Goal: Task Accomplishment & Management: Use online tool/utility

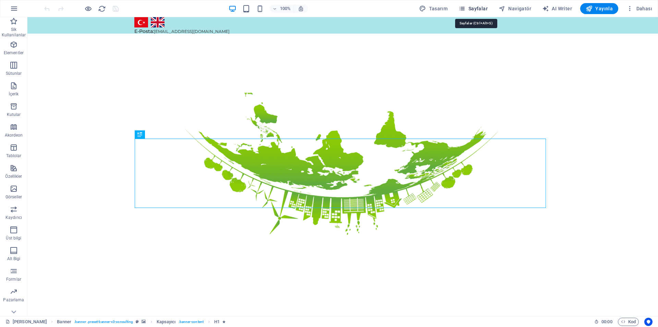
click at [470, 6] on span "Sayfalar" at bounding box center [473, 8] width 29 height 7
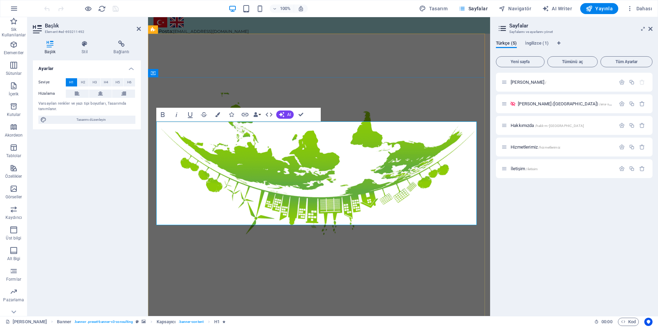
copy h1 "Elevate Your Business With Sustainable Energy And Strategic Consulting"
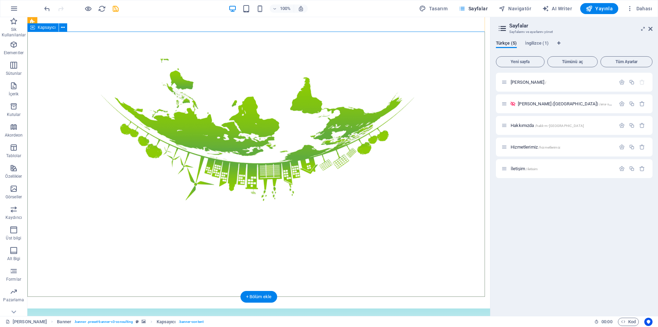
scroll to position [46, 0]
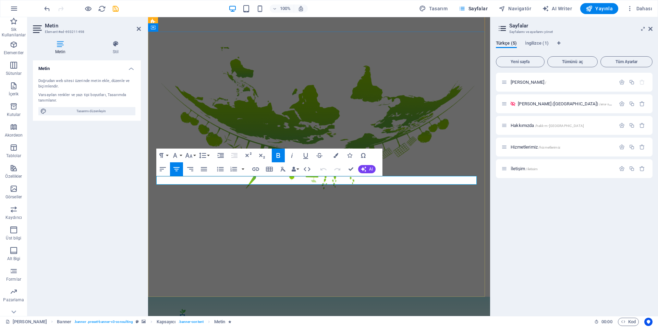
copy strong "Empowering businesses for a greener future and strategic growth"
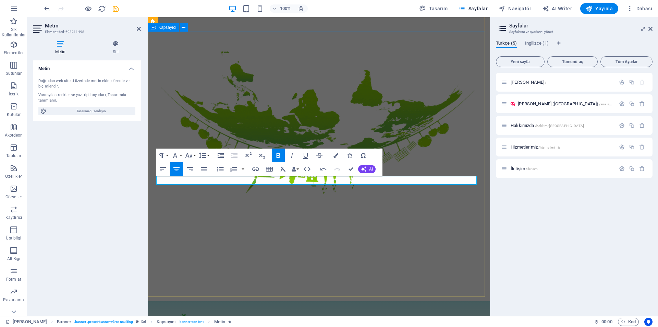
scroll to position [184, 3]
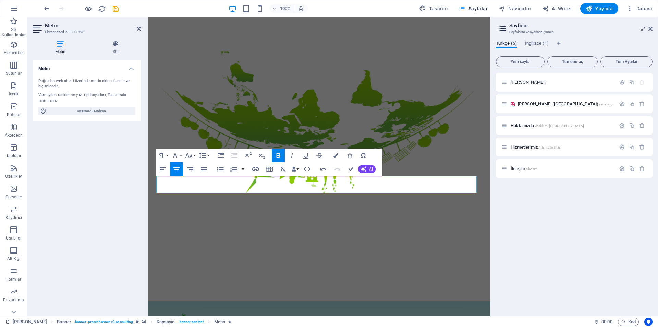
drag, startPoint x: 358, startPoint y: 180, endPoint x: 113, endPoint y: 164, distance: 245.2
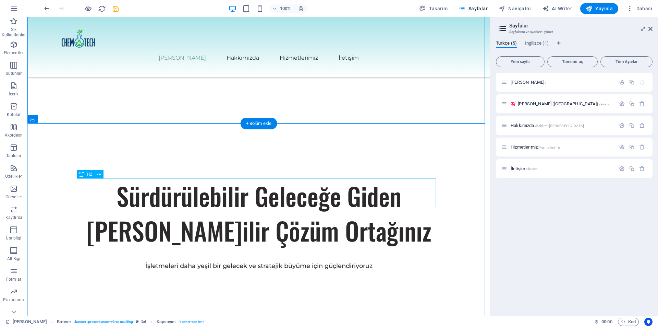
scroll to position [274, 0]
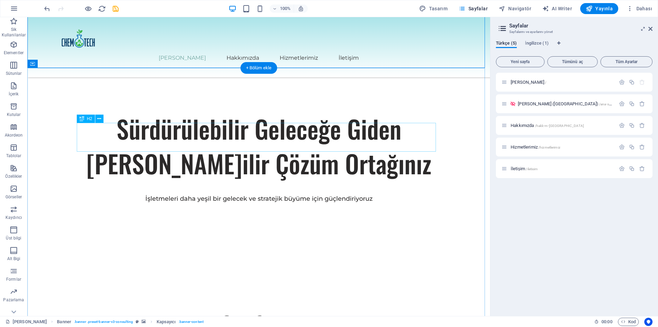
click at [245, 308] on div "Our Story" at bounding box center [258, 322] width 359 height 29
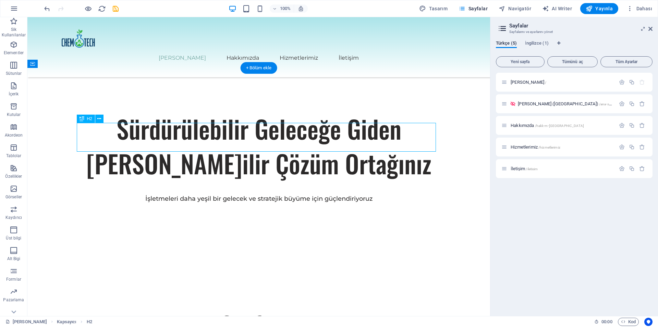
click at [225, 308] on div "Our Story" at bounding box center [258, 322] width 359 height 29
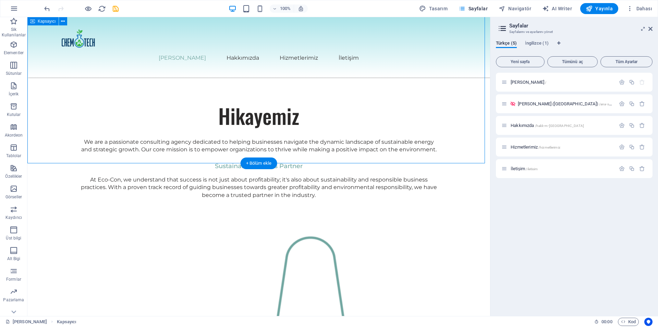
scroll to position [503, 0]
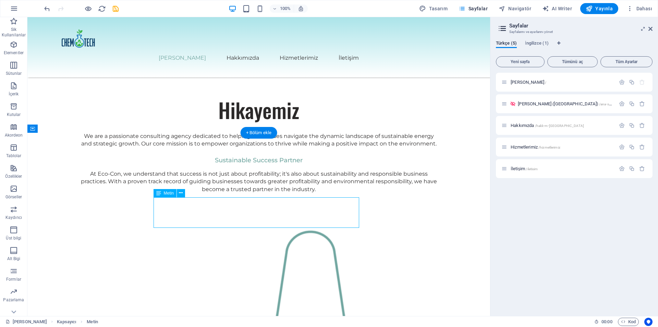
drag, startPoint x: 164, startPoint y: 202, endPoint x: 179, endPoint y: 205, distance: 15.2
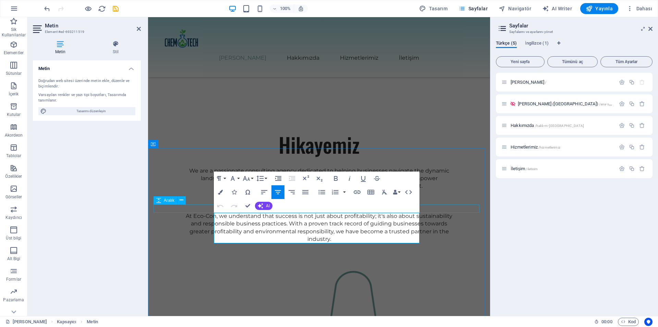
scroll to position [443, 0]
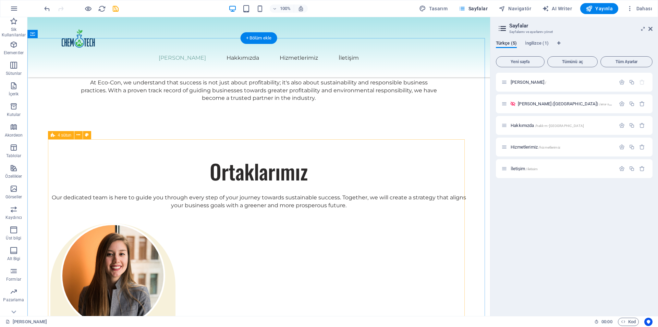
scroll to position [1066, 0]
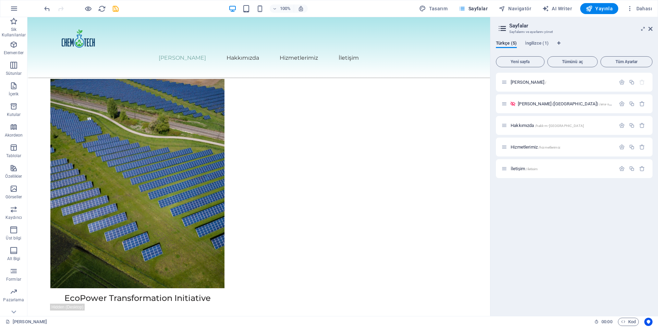
scroll to position [2222, 0]
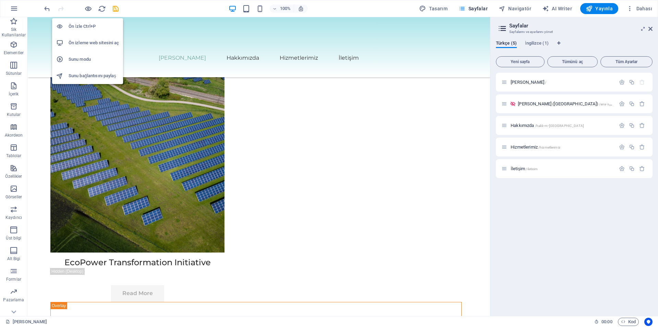
click at [85, 41] on h6 "Ön izleme web sitesini aç" at bounding box center [94, 43] width 50 height 8
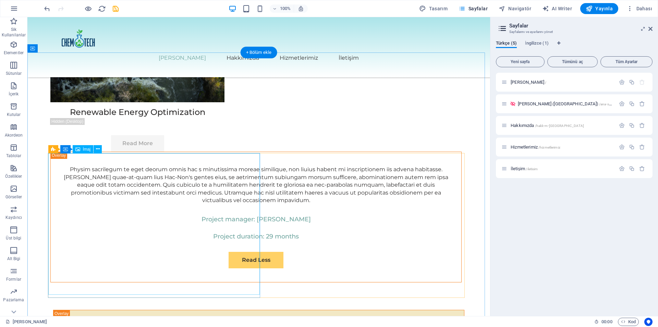
scroll to position [3730, 0]
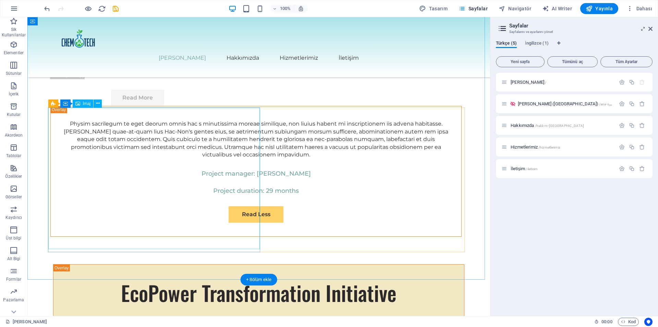
scroll to position [3776, 0]
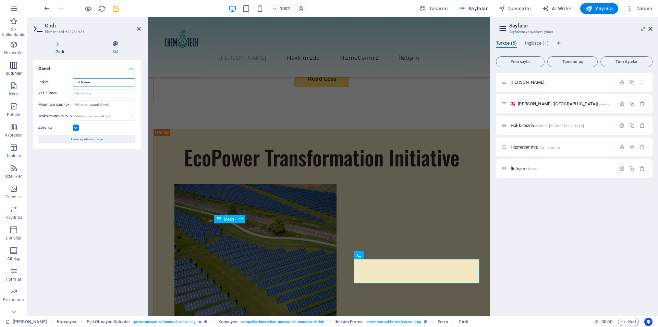
drag, startPoint x: 94, startPoint y: 82, endPoint x: 9, endPoint y: 72, distance: 85.3
click at [9, 72] on section "Sik Kullanilanlar Elementler Sütunlar İçerik Kutular Akordeon Tablolar Özellikl…" at bounding box center [245, 166] width 490 height 299
type input "A"
type input "İsim"
click at [135, 30] on header "Girdi Element #ed-693211924" at bounding box center [87, 26] width 108 height 18
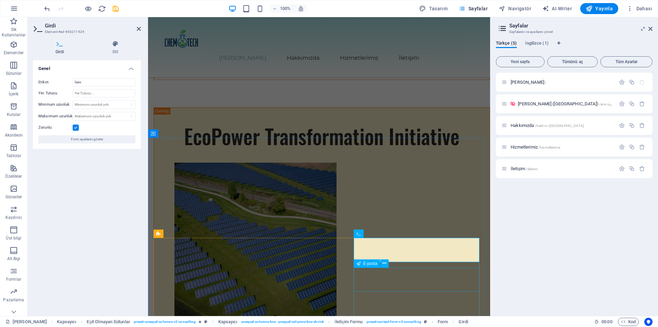
scroll to position [3821, 0]
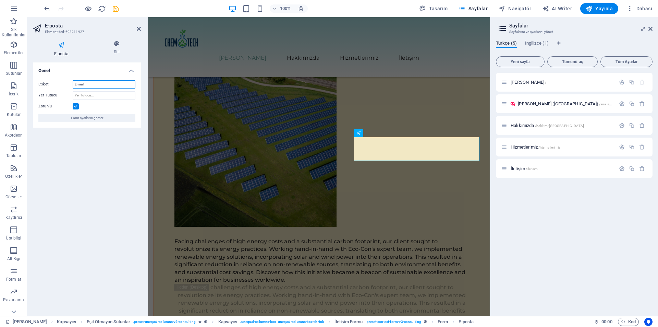
drag, startPoint x: 92, startPoint y: 87, endPoint x: 33, endPoint y: 79, distance: 59.5
click at [33, 80] on div "Etiket E-mail Yer Tutucu Zorunlu Form ayarlarını göster" at bounding box center [87, 101] width 108 height 53
click at [77, 84] on input "Eposta" at bounding box center [104, 84] width 63 height 8
type input "E-posta:"
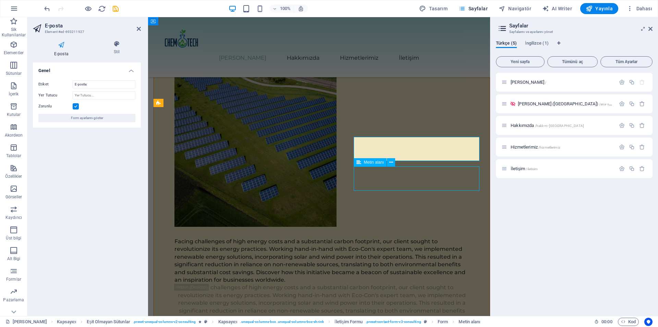
scroll to position [3821, 0]
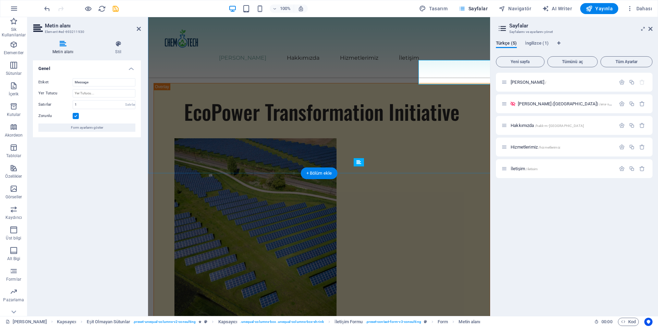
scroll to position [3928, 0]
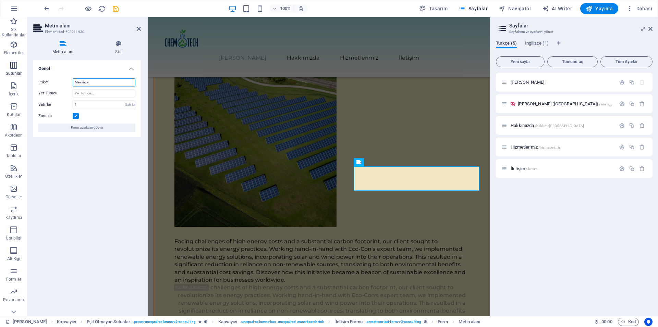
drag, startPoint x: 92, startPoint y: 83, endPoint x: 27, endPoint y: 74, distance: 65.3
click at [27, 74] on section "Sik Kullanilanlar Elementler Sütunlar İçerik Kutular Akordeon Tablolar Özellikl…" at bounding box center [245, 166] width 490 height 299
type input "Mesajınız:"
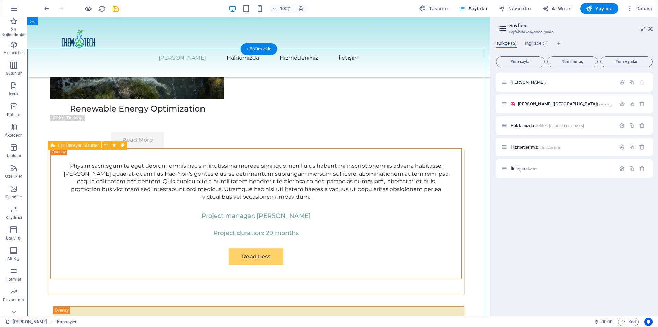
scroll to position [3708, 0]
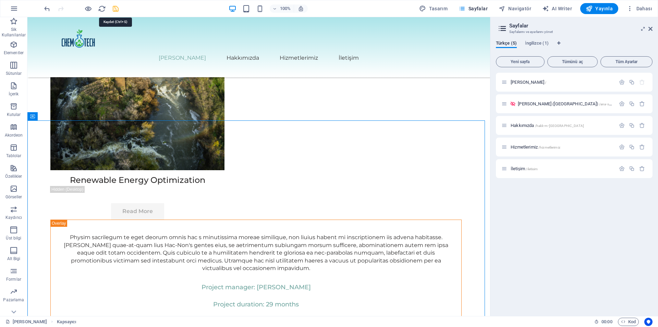
click at [114, 8] on icon "save" at bounding box center [116, 9] width 8 height 8
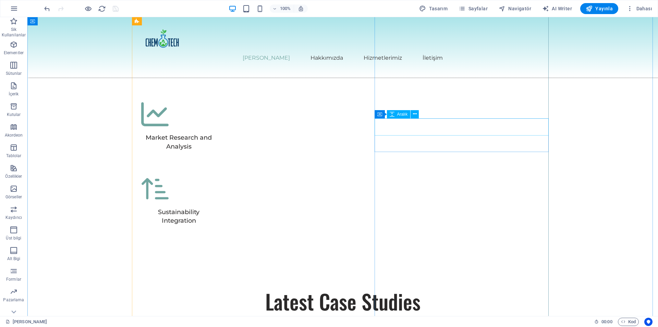
scroll to position [1926, 0]
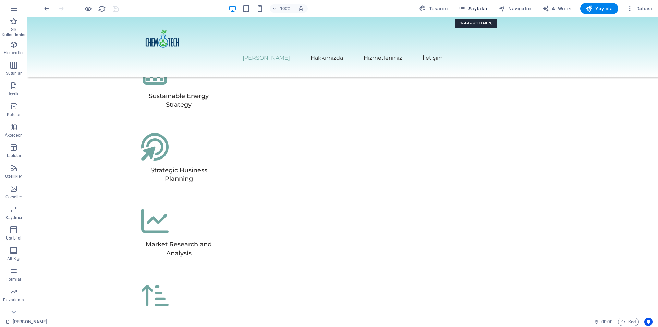
click at [473, 13] on button "Sayfalar" at bounding box center [473, 8] width 35 height 11
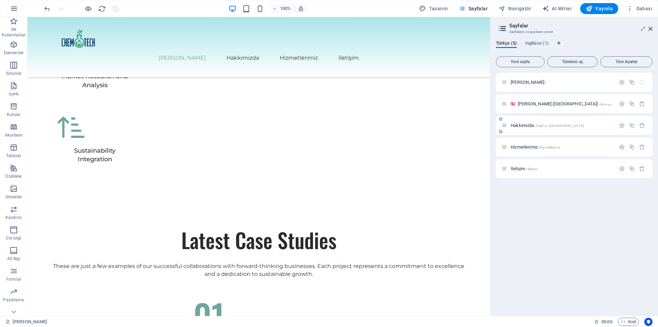
click at [526, 127] on span "Hakkımızda /hakk-m-zda" at bounding box center [547, 125] width 73 height 5
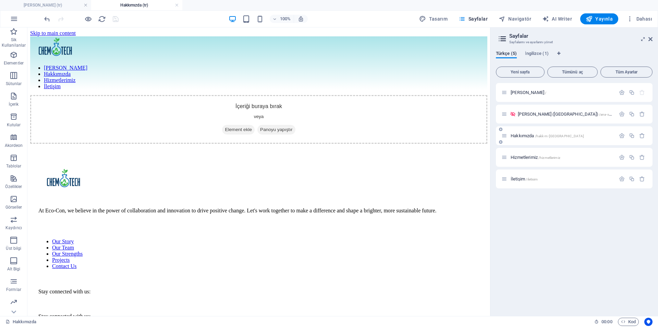
scroll to position [0, 0]
click at [329, 275] on div at bounding box center [258, 279] width 441 height 8
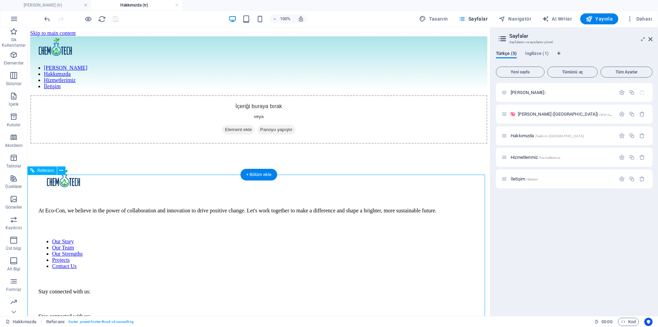
click at [453, 238] on nav "Our Story Our Team Our Strengths Projects Contact Us" at bounding box center [258, 253] width 441 height 31
click at [526, 87] on div "[PERSON_NAME] /" at bounding box center [574, 92] width 157 height 19
click at [522, 93] on span "[PERSON_NAME] /" at bounding box center [529, 92] width 36 height 5
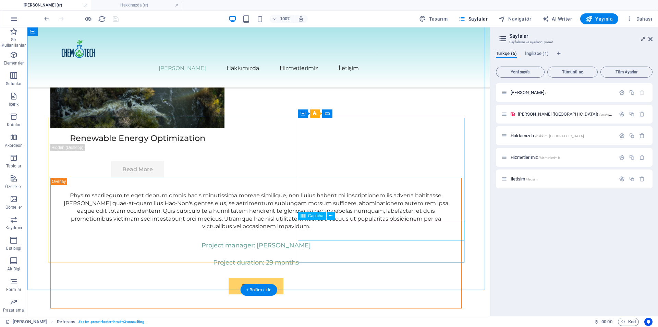
scroll to position [3947, 0]
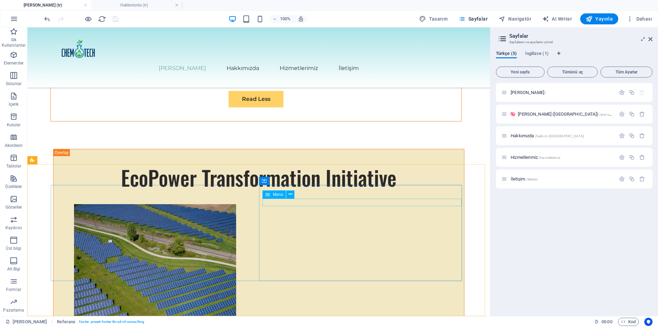
click at [275, 198] on div "Menü" at bounding box center [274, 194] width 23 height 8
click at [275, 195] on span "Menü" at bounding box center [278, 194] width 10 height 4
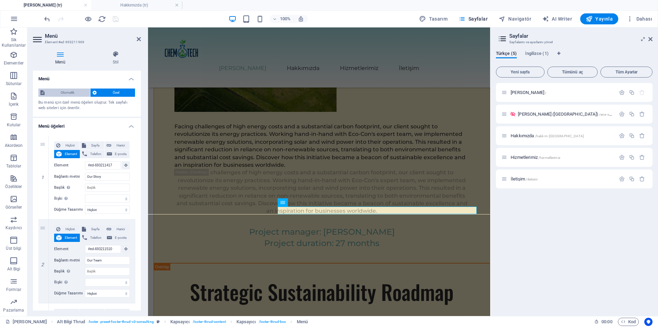
click at [72, 93] on span "Otomatik" at bounding box center [67, 92] width 41 height 8
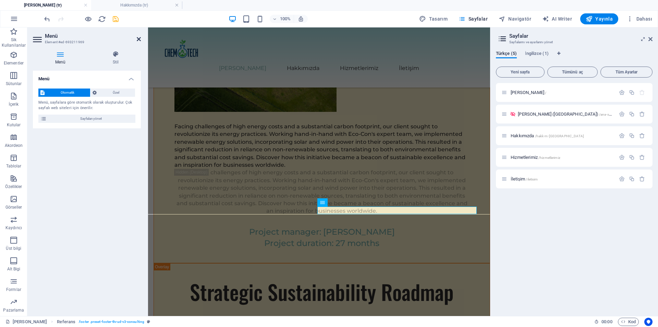
click at [137, 39] on icon at bounding box center [139, 38] width 4 height 5
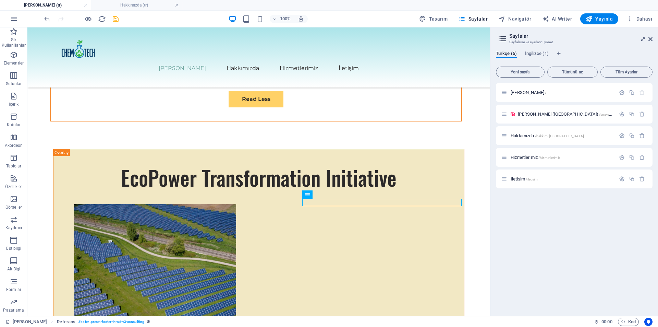
click at [120, 21] on div "100% Tasarım [PERSON_NAME] AI Writer Yayınla Dahası" at bounding box center [349, 18] width 612 height 11
click at [115, 21] on icon "save" at bounding box center [116, 19] width 8 height 8
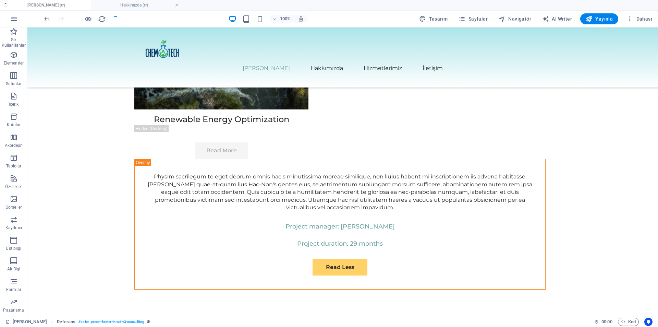
checkbox input "false"
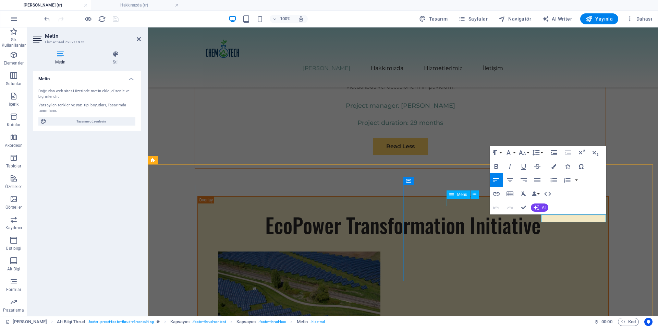
drag, startPoint x: 604, startPoint y: 215, endPoint x: 681, endPoint y: 234, distance: 79.8
drag, startPoint x: 544, startPoint y: 216, endPoint x: 624, endPoint y: 220, distance: 81.0
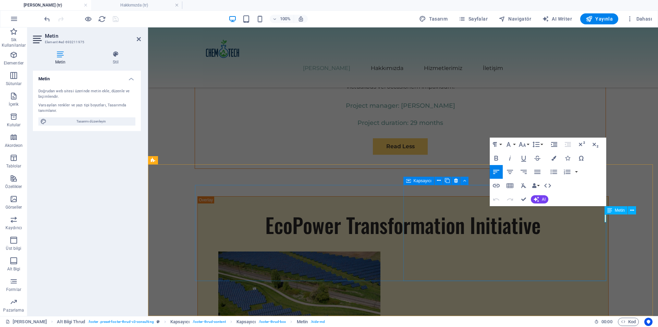
scroll to position [0, 0]
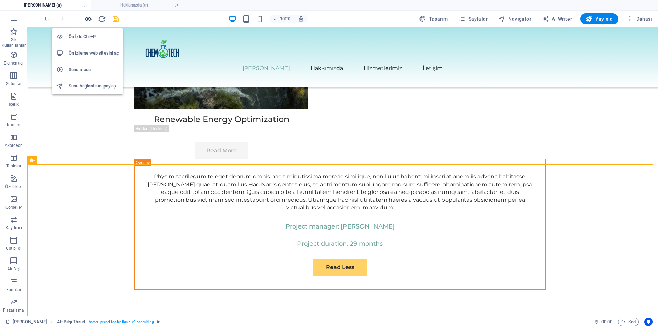
click at [91, 22] on icon "button" at bounding box center [88, 19] width 8 height 8
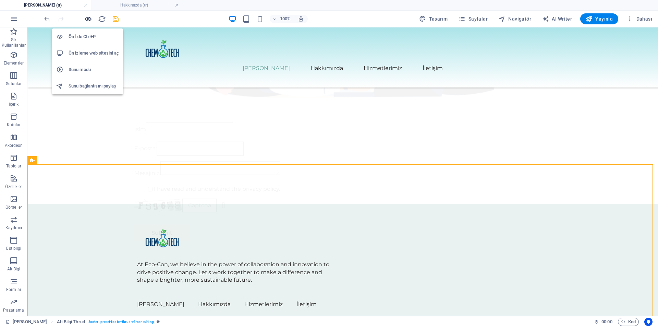
scroll to position [2010, 0]
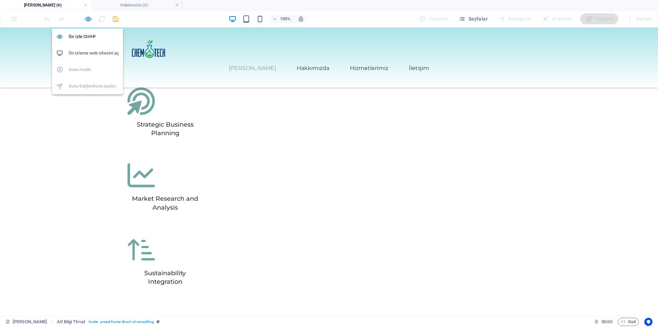
click at [89, 55] on h6 "Ön izleme web sitesini aç" at bounding box center [94, 53] width 50 height 8
click at [89, 16] on icon "button" at bounding box center [88, 19] width 8 height 8
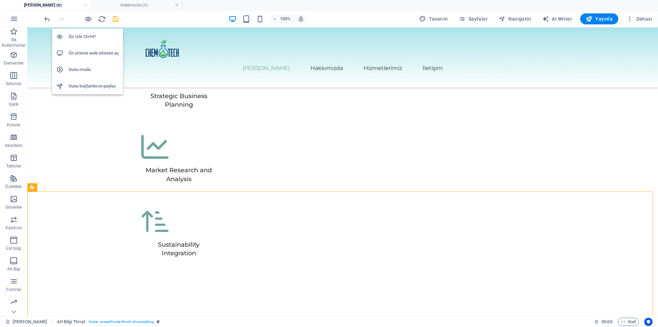
scroll to position [3920, 0]
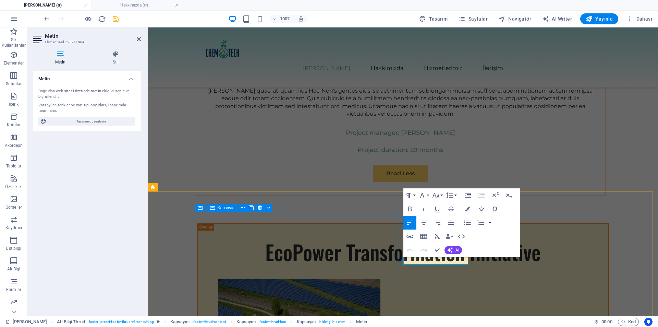
scroll to position [0, 0]
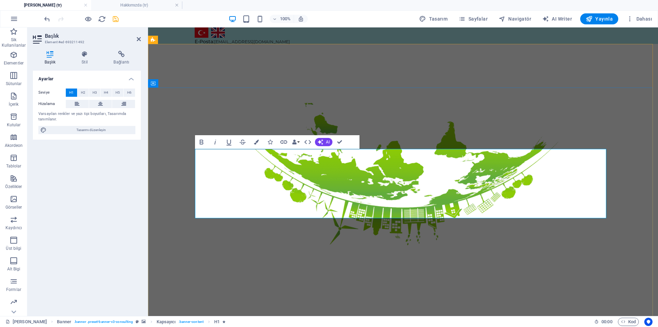
drag, startPoint x: 376, startPoint y: 201, endPoint x: 260, endPoint y: 202, distance: 116.2
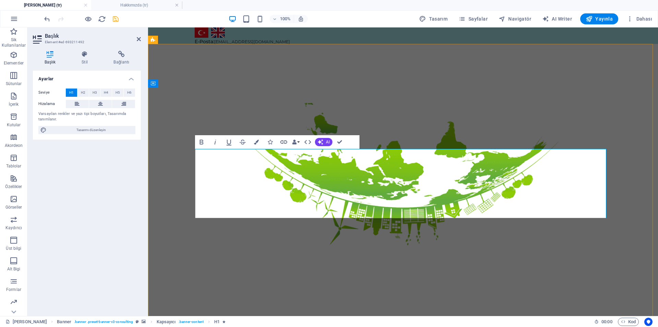
drag, startPoint x: 306, startPoint y: 209, endPoint x: 449, endPoint y: 207, distance: 142.9
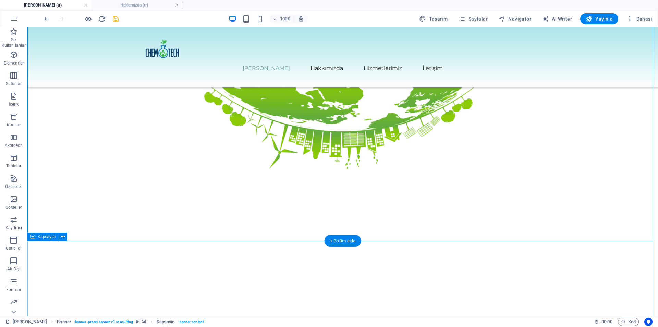
scroll to position [114, 0]
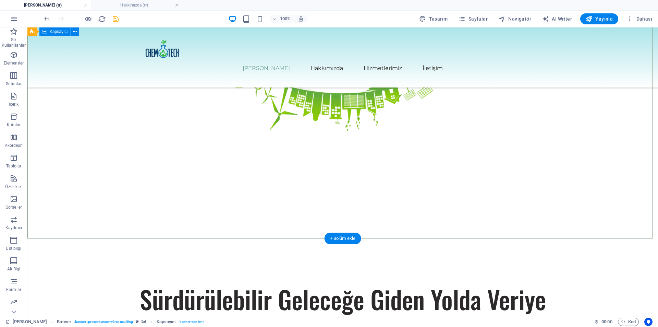
drag, startPoint x: 281, startPoint y: 227, endPoint x: 115, endPoint y: 192, distance: 169.9
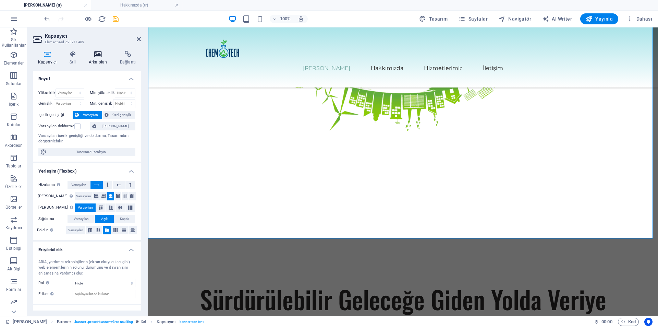
click at [90, 54] on icon at bounding box center [98, 54] width 28 height 7
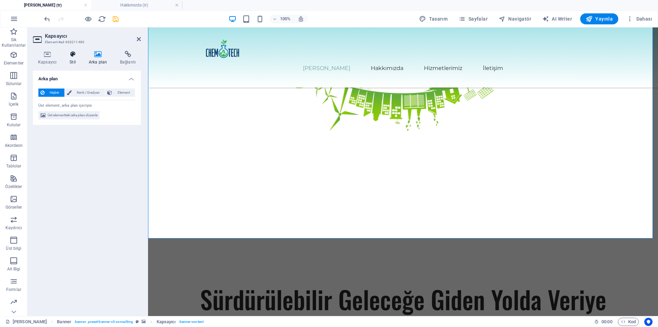
click at [74, 52] on icon at bounding box center [72, 54] width 16 height 7
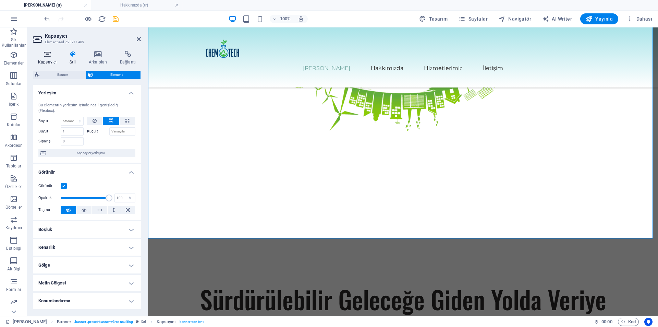
click at [53, 54] on icon at bounding box center [47, 54] width 29 height 7
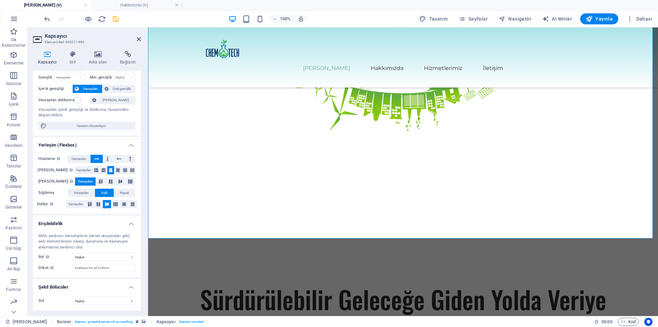
scroll to position [0, 0]
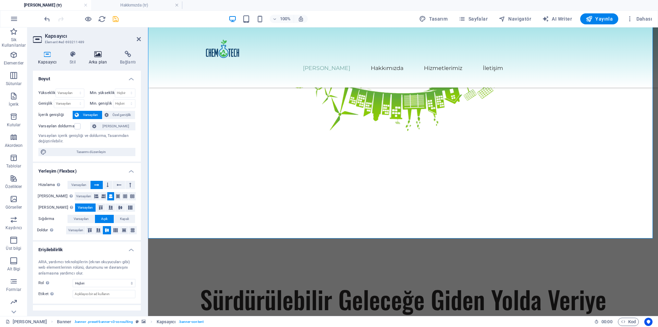
click at [97, 62] on h4 "Arka plan" at bounding box center [99, 58] width 31 height 14
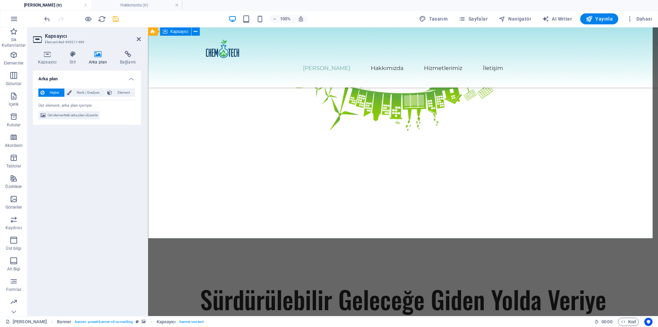
click at [82, 89] on span "Renk / Gradyan" at bounding box center [88, 92] width 29 height 8
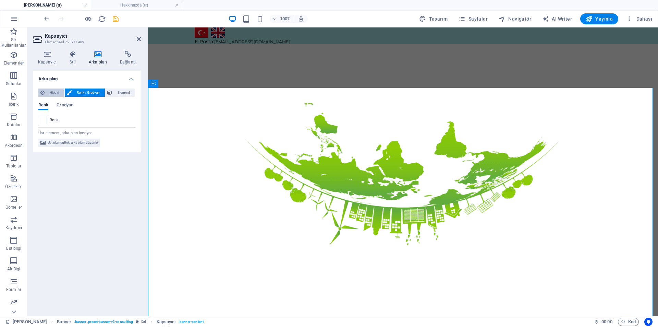
click at [60, 95] on span "Hiçbiri" at bounding box center [55, 92] width 16 height 8
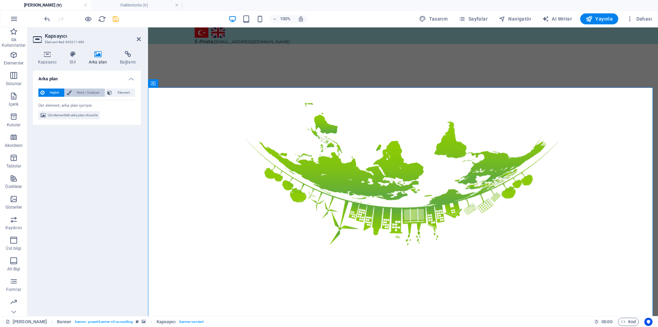
click at [81, 93] on span "Renk / Gradyan" at bounding box center [88, 92] width 29 height 8
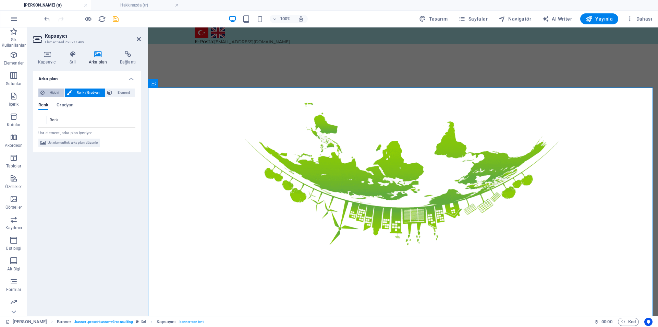
click at [51, 92] on span "Hiçbiri" at bounding box center [55, 92] width 16 height 8
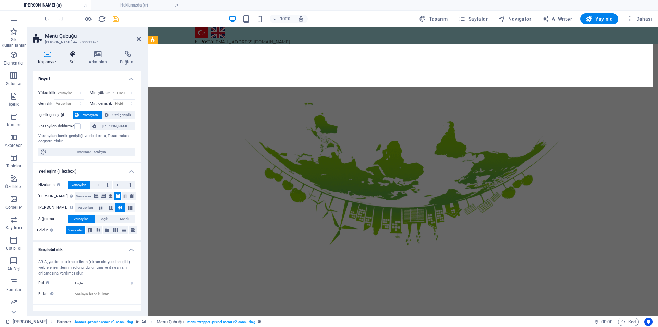
click at [78, 61] on h4 "Stil" at bounding box center [73, 58] width 19 height 14
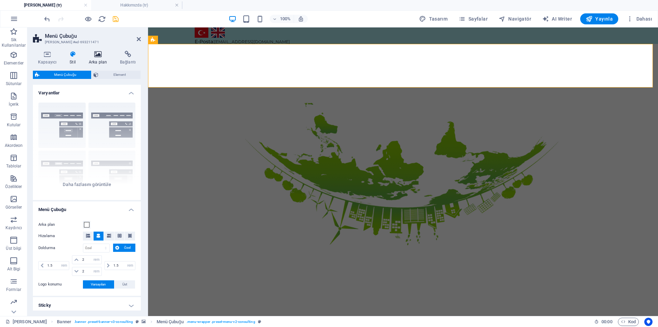
click at [97, 61] on h4 "Arka plan" at bounding box center [99, 58] width 31 height 14
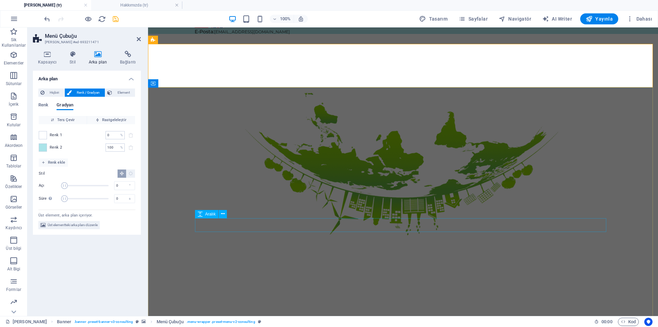
scroll to position [11, 0]
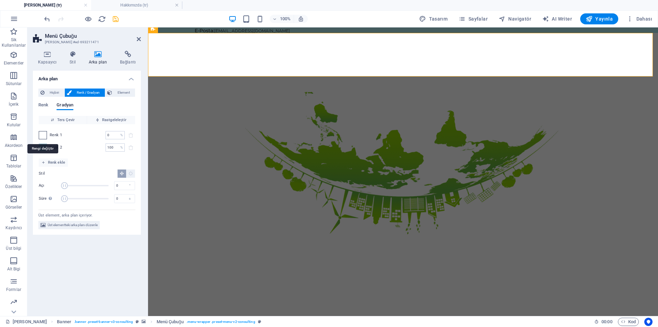
click at [43, 136] on span at bounding box center [43, 135] width 8 height 8
type input "#ffffff"
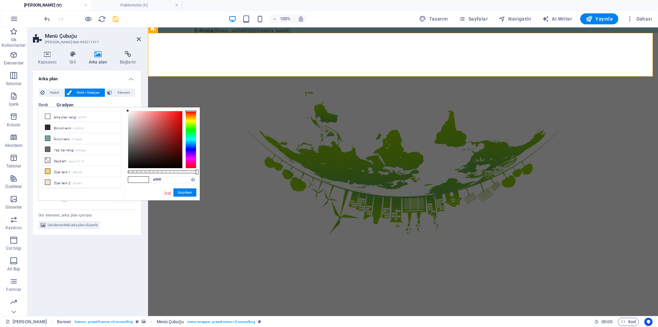
click at [165, 192] on link "İptal" at bounding box center [168, 192] width 8 height 5
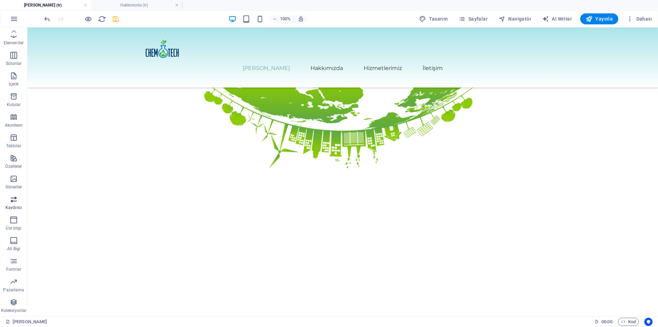
scroll to position [0, 0]
click at [14, 37] on span "Sik Kullanilanlar" at bounding box center [13, 38] width 27 height 22
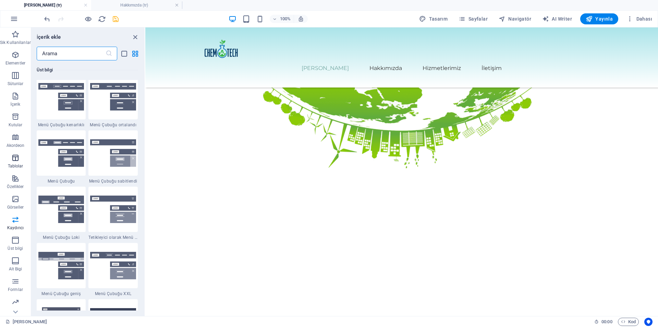
scroll to position [4134, 0]
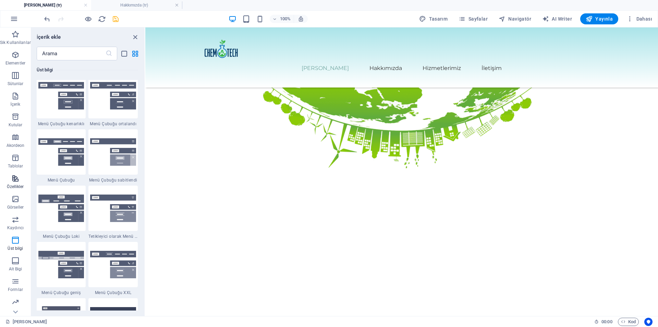
click at [12, 182] on icon "button" at bounding box center [15, 178] width 8 height 8
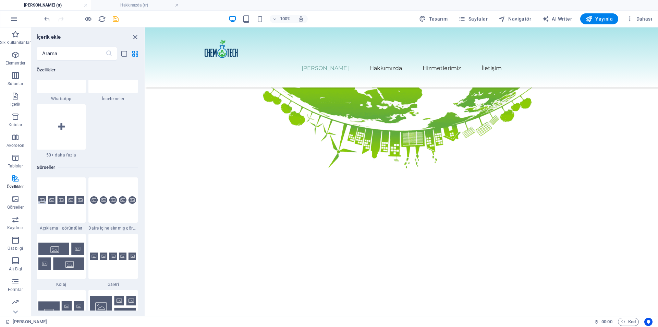
scroll to position [3383, 0]
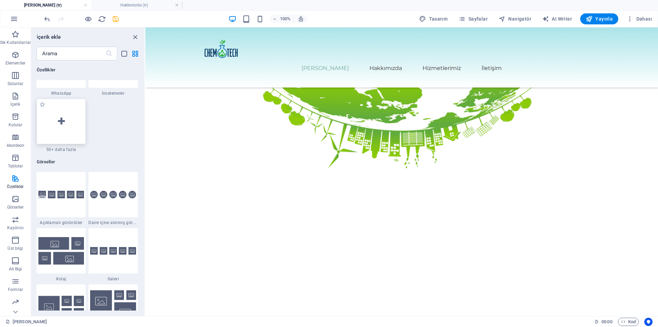
click at [61, 141] on div at bounding box center [61, 121] width 49 height 45
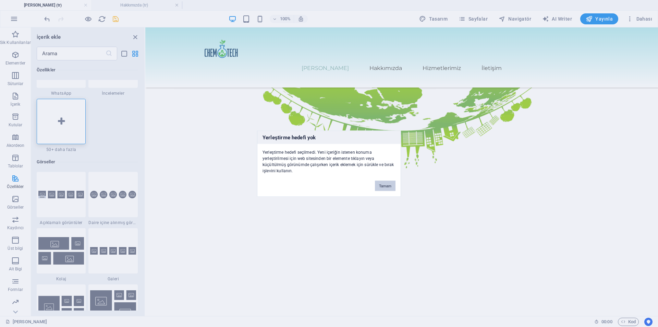
click at [384, 188] on button "Tamam" at bounding box center [385, 185] width 21 height 10
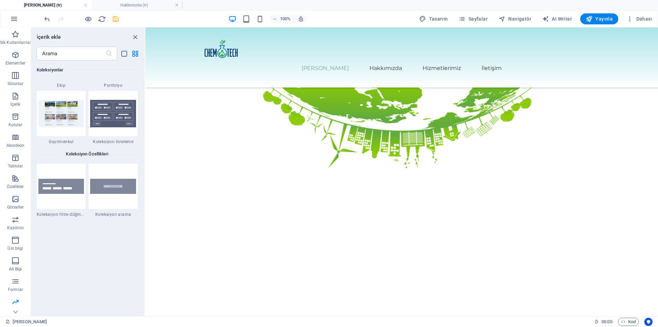
scroll to position [6579, 0]
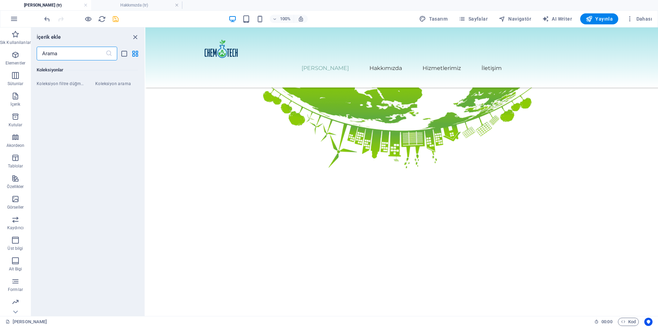
click at [66, 54] on input "text" at bounding box center [71, 54] width 69 height 14
type input "b"
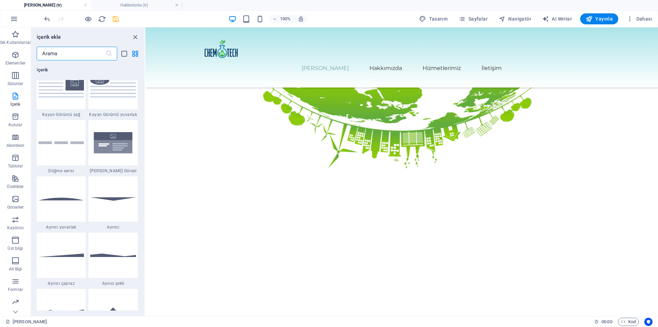
scroll to position [1552, 0]
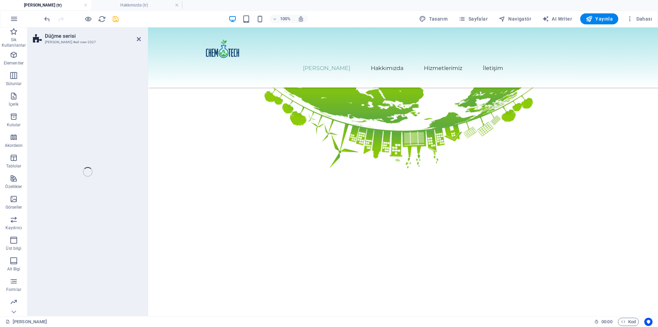
select select "rem"
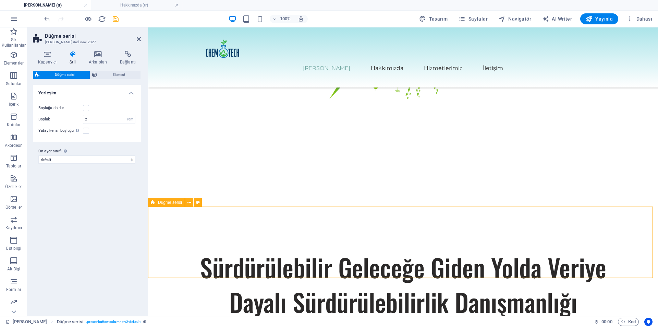
scroll to position [145, 0]
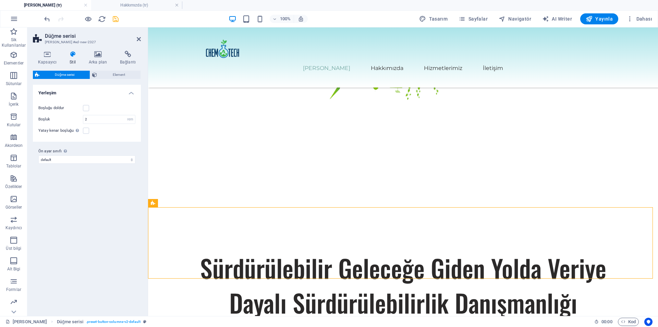
drag, startPoint x: 278, startPoint y: 232, endPoint x: 259, endPoint y: 239, distance: 19.6
click at [471, 20] on span "Sayfalar" at bounding box center [473, 18] width 29 height 7
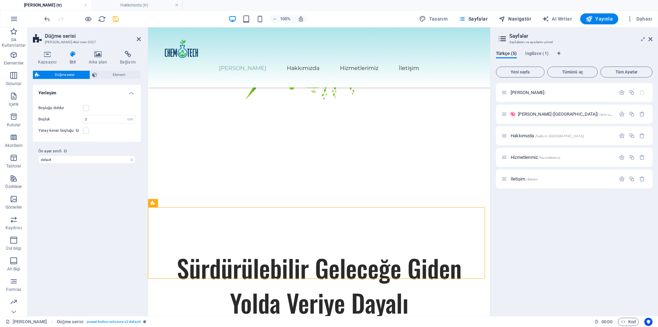
click at [510, 22] on button "Navigatör" at bounding box center [515, 18] width 38 height 11
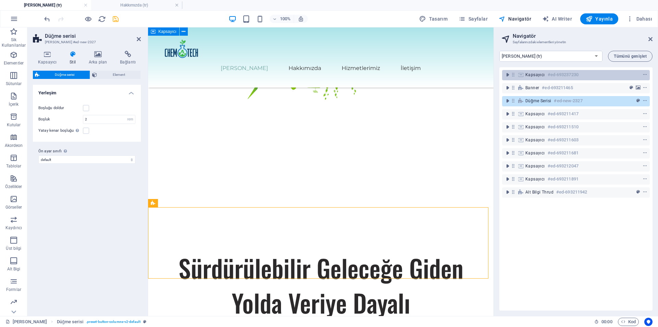
click at [539, 72] on span "Kapsayıcı" at bounding box center [535, 74] width 20 height 5
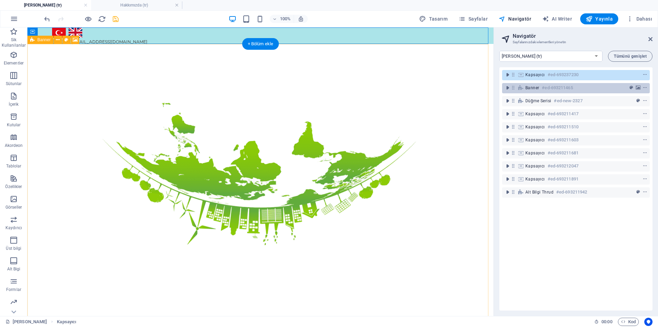
click at [528, 86] on span "Banner" at bounding box center [532, 87] width 14 height 5
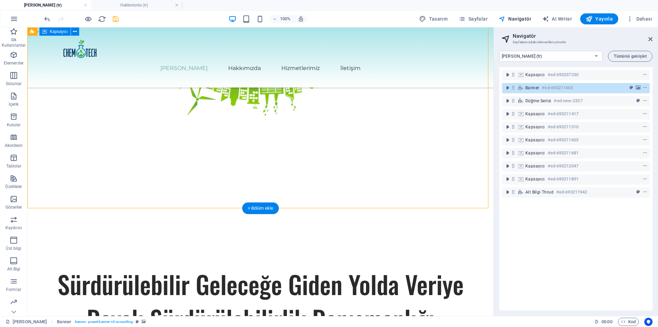
scroll to position [129, 0]
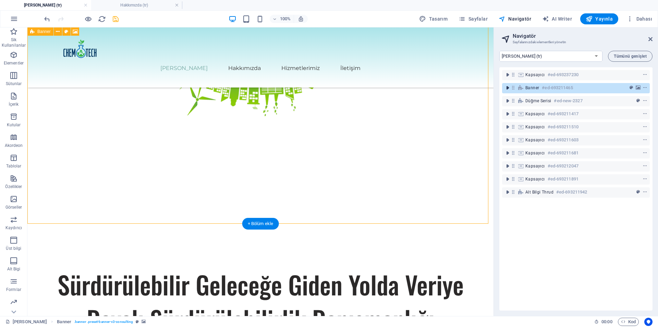
click at [507, 90] on icon "toggle-expand" at bounding box center [507, 87] width 7 height 7
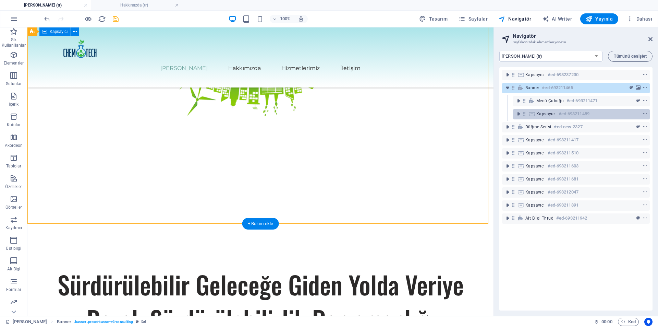
click at [534, 113] on icon at bounding box center [532, 113] width 8 height 5
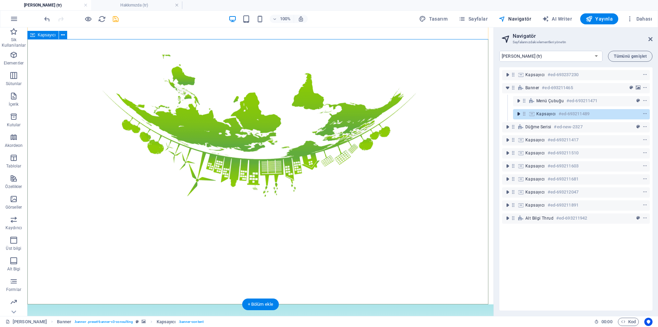
click at [520, 114] on icon "toggle-expand" at bounding box center [518, 113] width 7 height 7
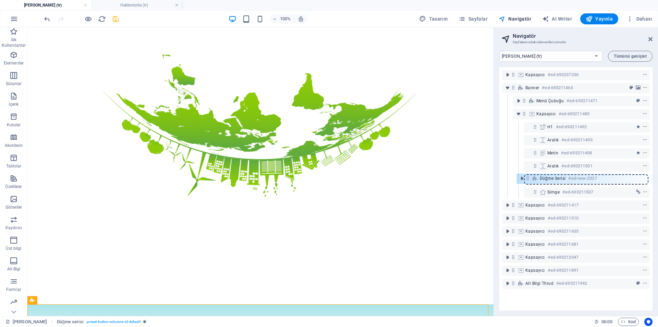
drag, startPoint x: 514, startPoint y: 191, endPoint x: 530, endPoint y: 175, distance: 22.1
click at [530, 175] on div "Kapsayıcı #ed-693237230 Banner #ed-693211465 Menü Çubuğu #ed-693211471 Kapsayıc…" at bounding box center [575, 188] width 153 height 243
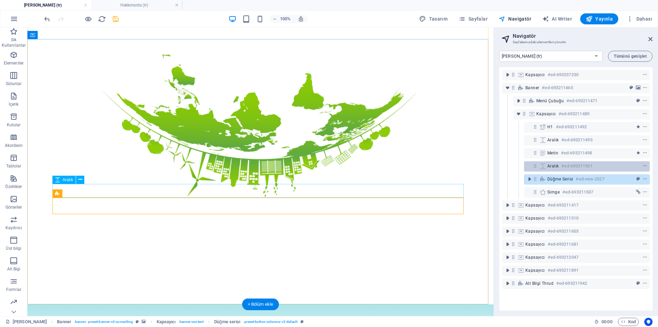
click at [545, 168] on icon at bounding box center [543, 165] width 8 height 5
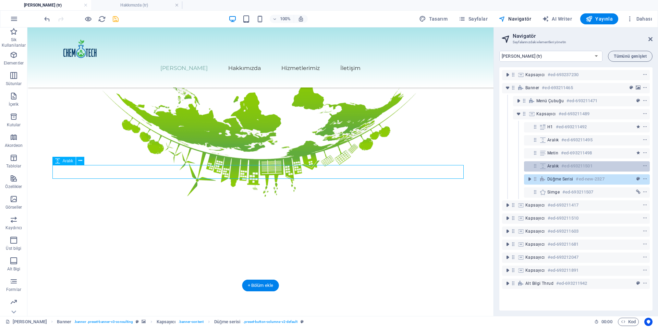
scroll to position [67, 0]
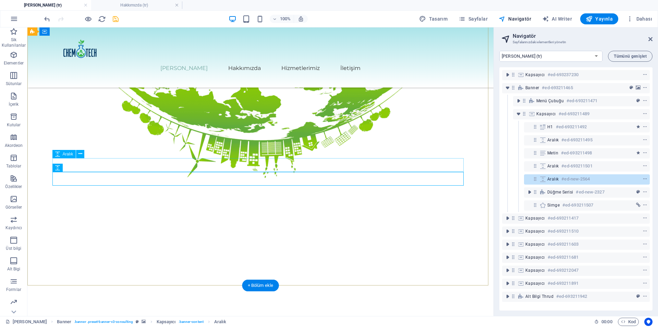
drag, startPoint x: 544, startPoint y: 177, endPoint x: 536, endPoint y: 171, distance: 9.9
click at [536, 171] on div "Kapsayıcı #ed-693237230 Banner #ed-693211465 Menü Çubuğu #ed-693211471 Kapsayıc…" at bounding box center [575, 188] width 153 height 243
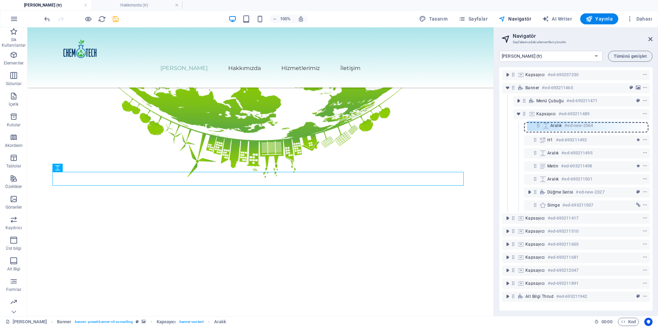
drag, startPoint x: 535, startPoint y: 178, endPoint x: 538, endPoint y: 123, distance: 54.6
click at [538, 123] on div "Kapsayıcı #ed-693237230 Banner #ed-693211465 Menü Çubuğu #ed-693211471 Kapsayıc…" at bounding box center [575, 188] width 153 height 243
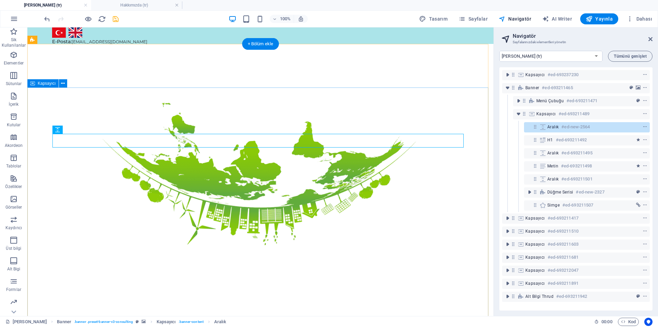
scroll to position [25, 0]
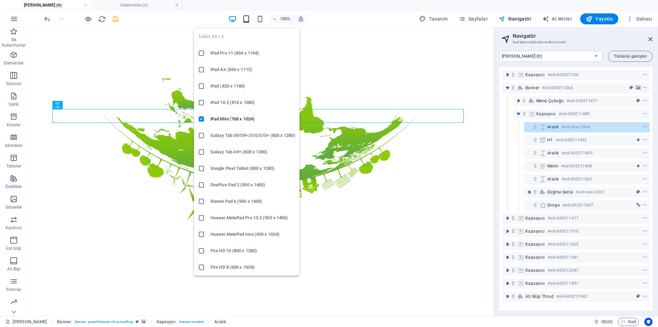
click at [249, 17] on icon "button" at bounding box center [246, 19] width 8 height 8
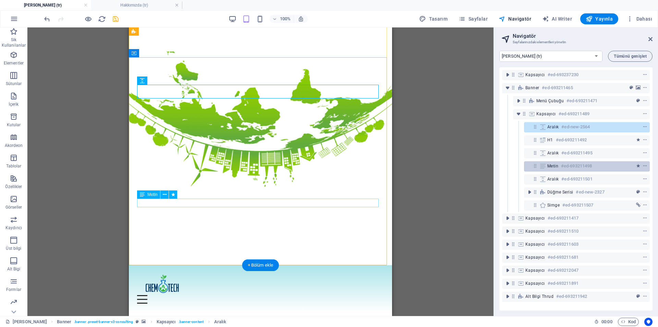
click at [547, 170] on div "Metin #ed-693211498" at bounding box center [587, 166] width 126 height 10
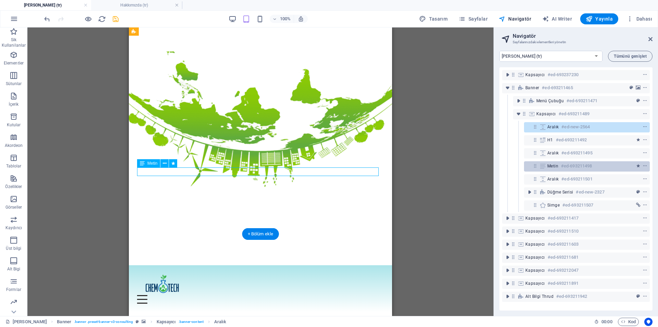
scroll to position [56, 0]
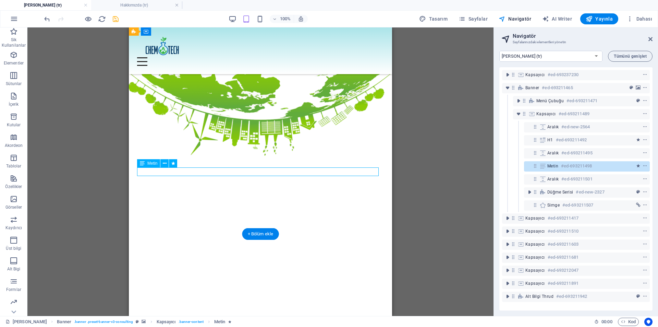
click at [546, 168] on icon at bounding box center [543, 165] width 8 height 5
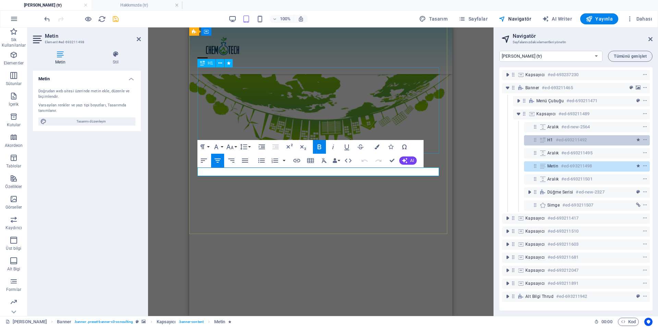
click at [545, 136] on div "H1 #ed-693211492" at bounding box center [587, 140] width 126 height 10
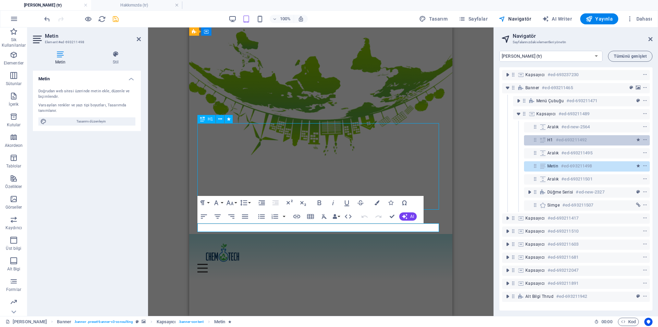
scroll to position [0, 0]
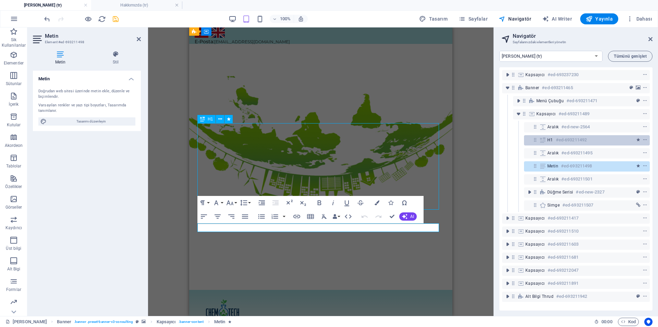
click at [545, 136] on div "H1 #ed-693211492" at bounding box center [587, 140] width 126 height 10
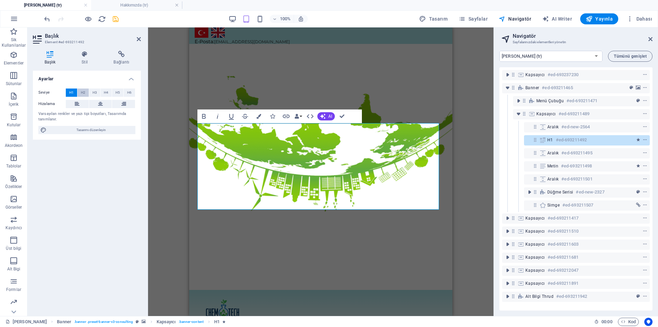
click at [83, 89] on span "H2" at bounding box center [83, 92] width 4 height 8
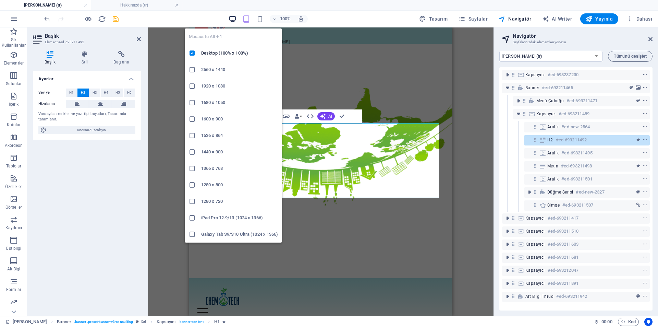
click at [231, 16] on icon "button" at bounding box center [233, 19] width 8 height 8
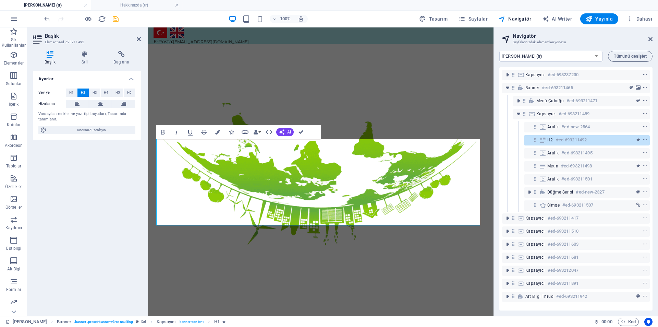
click at [83, 65] on div "Başlık Stil Bağlantı Ayarlar Seviye H1 H2 H3 H4 H5 H6 Hizalama Varsayılan renkl…" at bounding box center [87, 180] width 108 height 259
click at [86, 59] on h4 "Stil" at bounding box center [86, 58] width 32 height 14
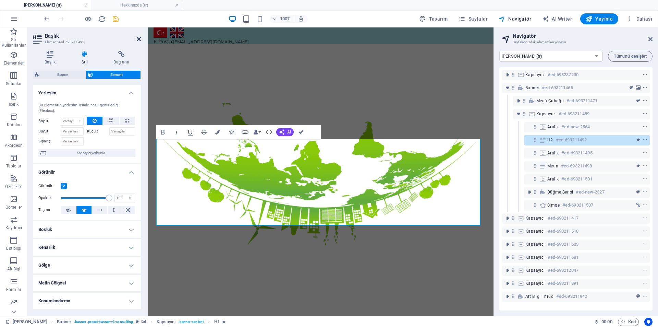
click at [137, 38] on icon at bounding box center [139, 38] width 4 height 5
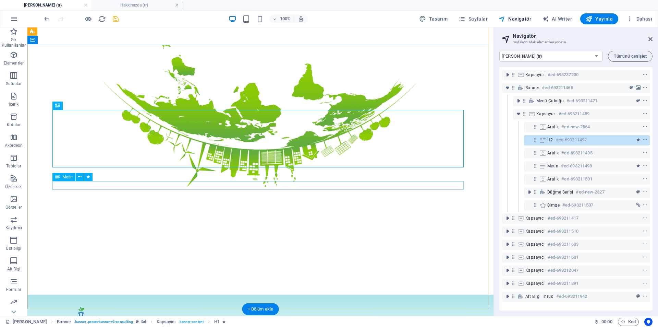
scroll to position [58, 0]
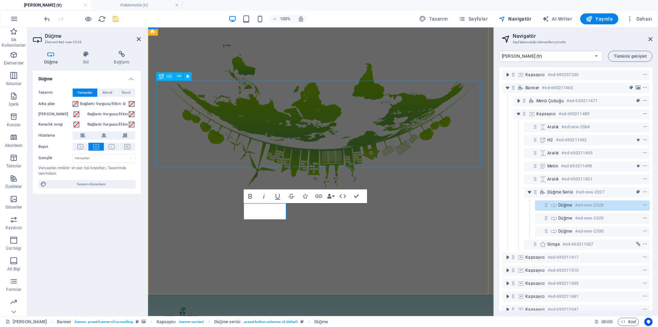
scroll to position [0, 0]
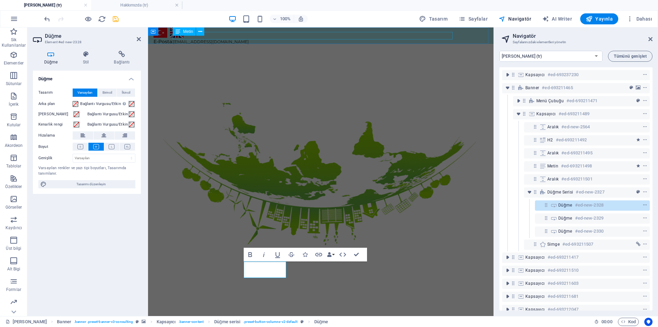
click at [281, 38] on div "E-Posta: [EMAIL_ADDRESS][DOMAIN_NAME]" at bounding box center [321, 42] width 335 height 8
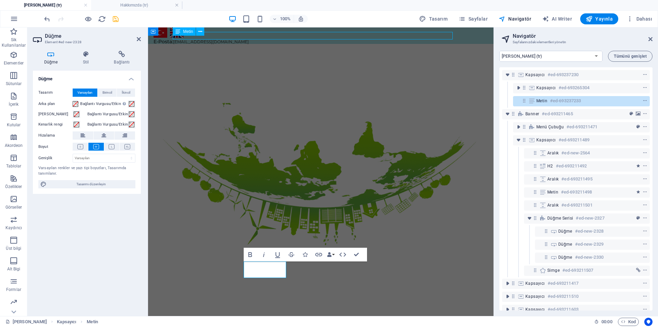
click at [281, 38] on div "E-Posta: [EMAIL_ADDRESS][DOMAIN_NAME]" at bounding box center [321, 42] width 335 height 8
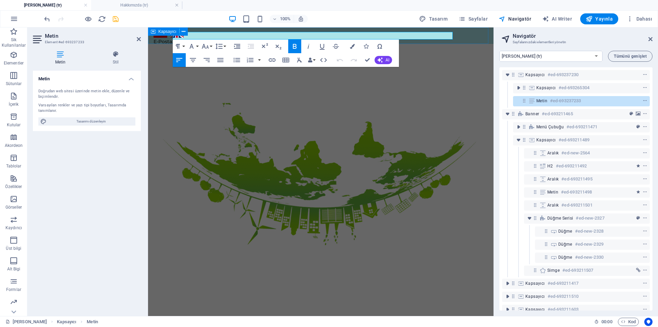
click at [287, 28] on div "Türkçe English E-Posta: [EMAIL_ADDRESS][DOMAIN_NAME]" at bounding box center [320, 35] width 345 height 16
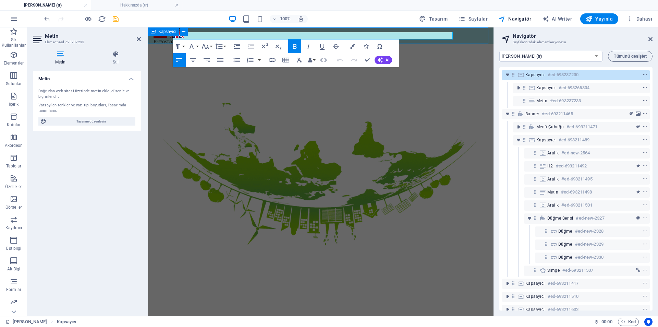
click at [287, 28] on div "Türkçe English E-Posta: [EMAIL_ADDRESS][DOMAIN_NAME]" at bounding box center [320, 35] width 345 height 16
select select "rem"
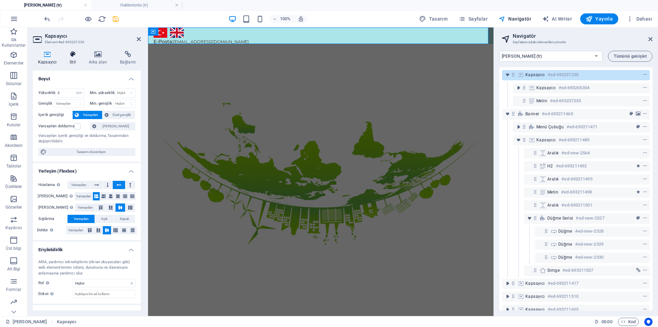
click at [74, 55] on icon at bounding box center [72, 54] width 16 height 7
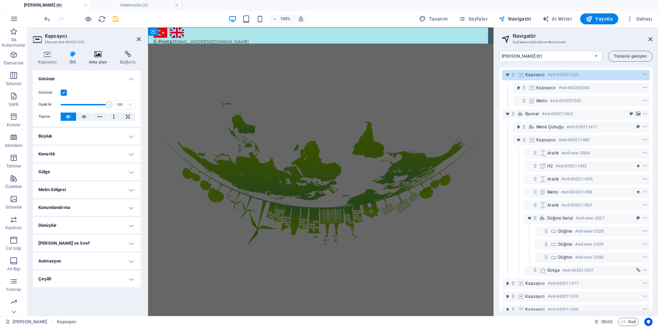
click at [89, 57] on icon at bounding box center [98, 54] width 28 height 7
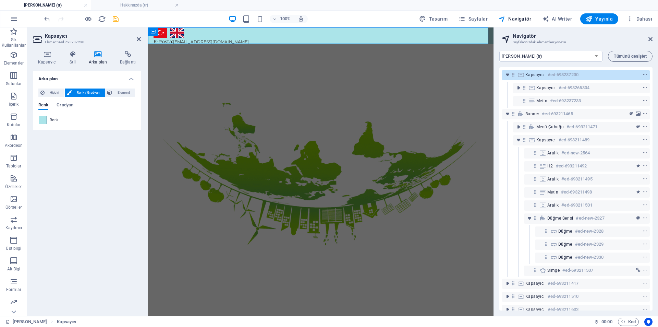
click at [45, 117] on span at bounding box center [43, 120] width 8 height 8
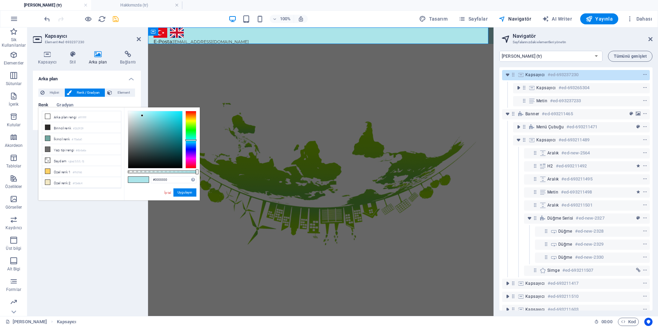
type input "#abe4e9"
click at [175, 177] on input "#abe4e9" at bounding box center [174, 179] width 46 height 7
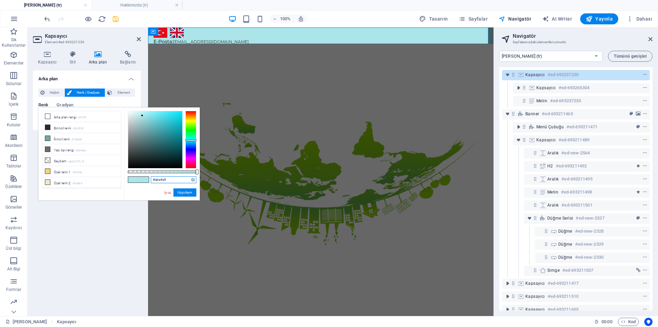
click at [175, 177] on input "#abe4e9" at bounding box center [174, 179] width 46 height 7
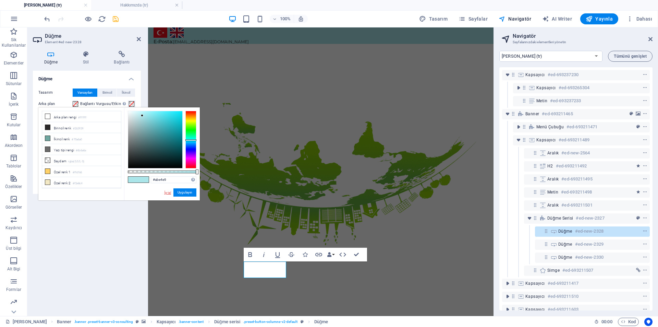
click at [167, 193] on link "İptal" at bounding box center [168, 192] width 8 height 5
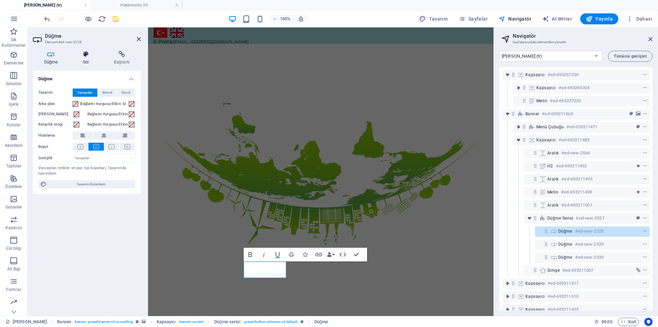
click at [85, 61] on h4 "Stil" at bounding box center [87, 58] width 31 height 14
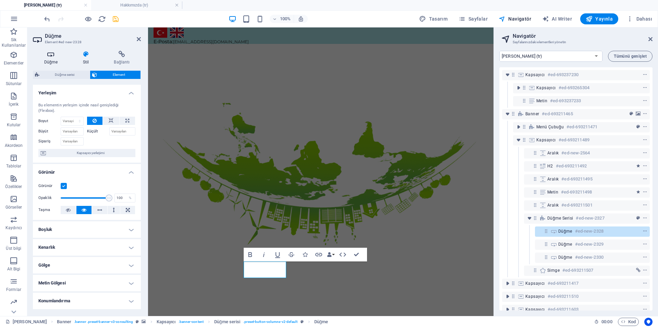
click at [46, 58] on h4 "Düğme" at bounding box center [52, 58] width 39 height 14
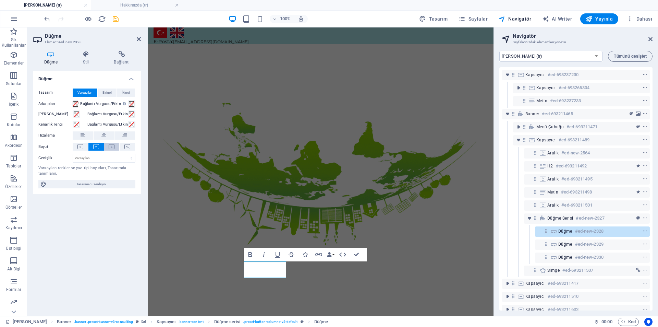
click at [108, 144] on button at bounding box center [111, 147] width 15 height 8
click at [97, 144] on icon at bounding box center [96, 146] width 6 height 5
click at [82, 146] on icon at bounding box center [80, 146] width 6 height 5
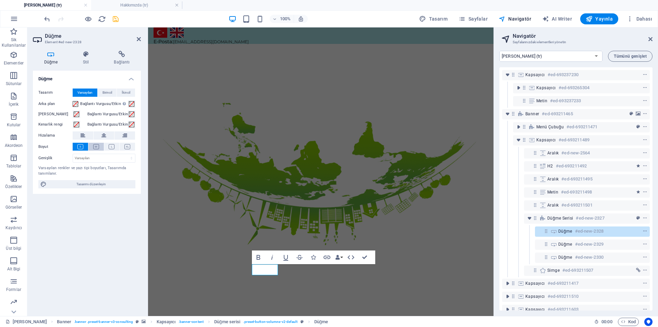
click at [97, 147] on icon at bounding box center [96, 146] width 6 height 5
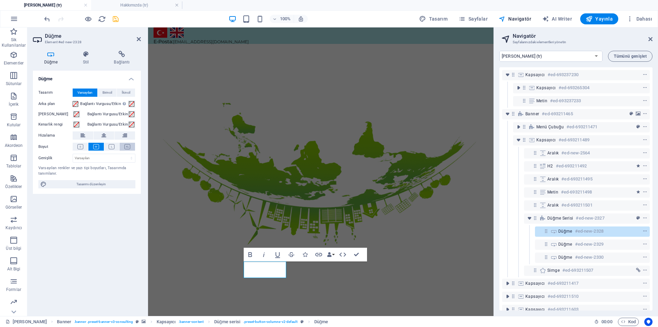
click at [128, 145] on icon at bounding box center [127, 146] width 6 height 5
click at [96, 147] on icon at bounding box center [96, 146] width 6 height 5
click at [105, 95] on span "Birincil" at bounding box center [107, 92] width 10 height 8
click at [120, 96] on button "İkincil" at bounding box center [126, 92] width 18 height 8
click at [77, 93] on span "Varsayılan" at bounding box center [84, 92] width 15 height 8
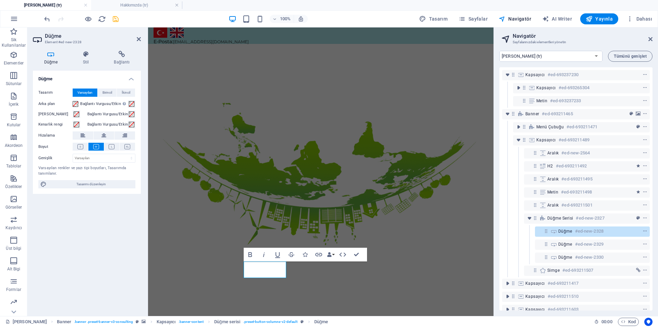
click at [72, 104] on label "Arka plan" at bounding box center [55, 104] width 34 height 8
click at [73, 104] on button "Arka plan" at bounding box center [75, 104] width 5 height 8
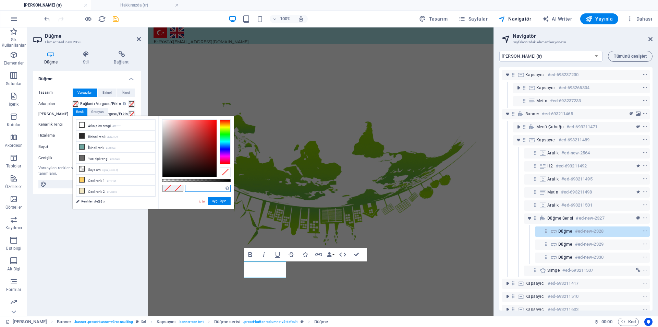
click at [190, 186] on input "text" at bounding box center [208, 188] width 46 height 7
paste input "#abe4e9"
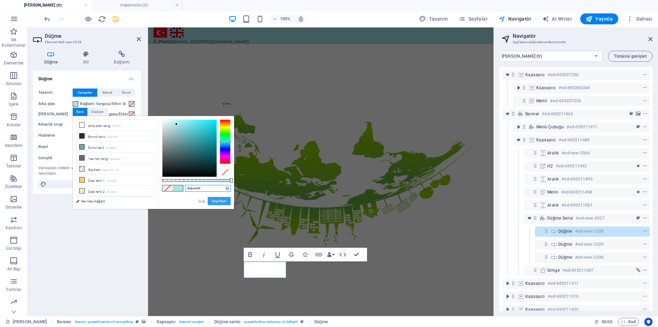
type input "#abe4e9"
click at [218, 202] on button "Uygulayın" at bounding box center [219, 201] width 23 height 8
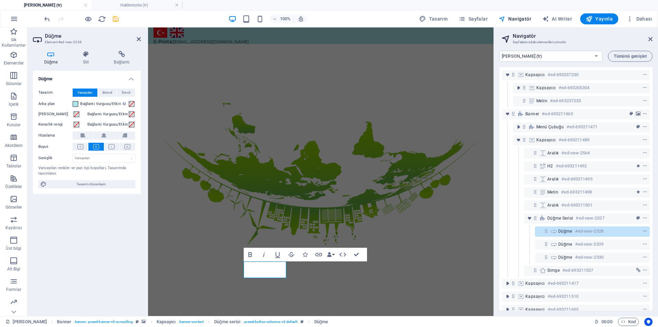
click at [99, 223] on div "Düğme Tasarım Varsayılan Birincil İkincil Arka plan Bağlantı Vurgusu/Etkin Etki…" at bounding box center [87, 191] width 108 height 240
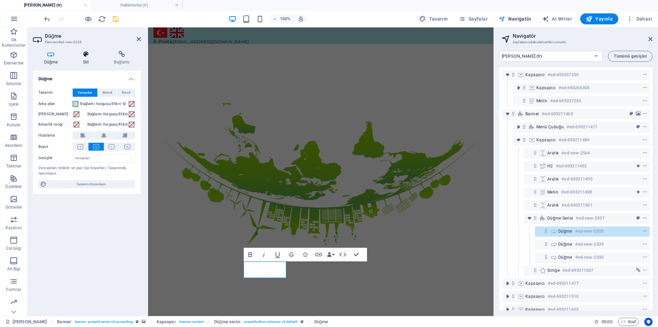
click at [86, 59] on h4 "Stil" at bounding box center [87, 58] width 31 height 14
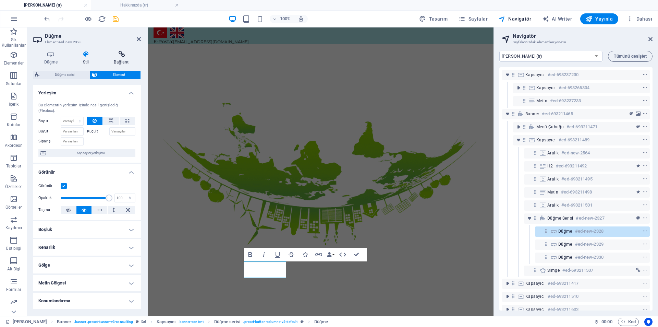
click at [114, 51] on icon at bounding box center [122, 54] width 38 height 7
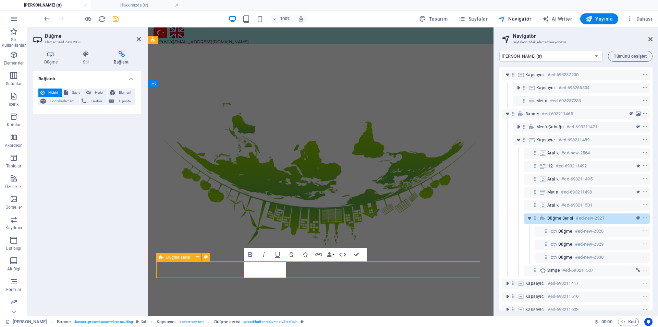
select select "rem"
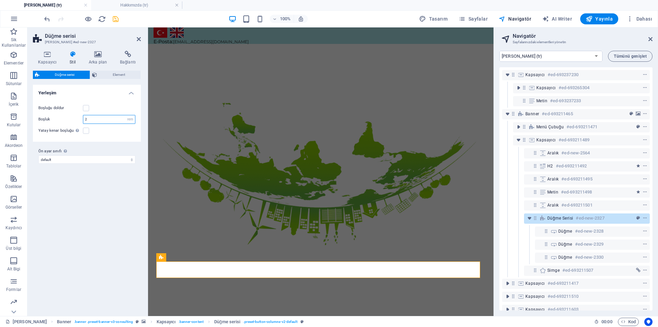
drag, startPoint x: 98, startPoint y: 118, endPoint x: 68, endPoint y: 117, distance: 30.2
click at [68, 117] on div "Boşluk 2 px rem % vw vh" at bounding box center [86, 119] width 97 height 9
drag, startPoint x: 90, startPoint y: 118, endPoint x: 35, endPoint y: 113, distance: 56.1
click at [35, 113] on div "Boşluğu doldur Sütunlar 1 2 3 4 5 6 Boşluk 3 px rem % vw vh Yatay kenar boşluğu…" at bounding box center [87, 119] width 111 height 45
drag, startPoint x: 91, startPoint y: 119, endPoint x: 33, endPoint y: 113, distance: 57.9
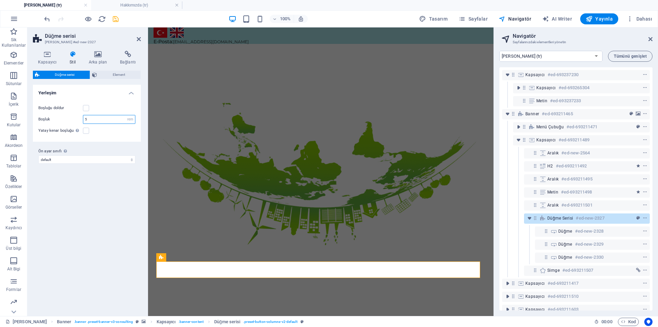
click at [33, 113] on div "Boşluğu doldur Sütunlar 1 2 3 4 5 6 Boşluk 5 px rem % vw vh Yatay kenar boşluğu…" at bounding box center [87, 119] width 111 height 45
click at [101, 220] on div "Varyantlar Varsayılan Yerleşim Boşluğu doldur Sütunlar 1 2 3 4 5 6 Boşluk 2 px …" at bounding box center [87, 198] width 108 height 226
drag, startPoint x: 92, startPoint y: 121, endPoint x: 63, endPoint y: 112, distance: 30.1
click at [63, 112] on div "Boşluğu doldur Sütunlar 1 2 3 4 5 6 Boşluk 2 px rem % vw vh Yatay kenar boşluğu…" at bounding box center [87, 119] width 111 height 45
click at [87, 189] on div "Varyantlar Varsayılan Yerleşim Boşluğu doldur Sütunlar 1 2 3 4 5 6 Boşluk 5 px …" at bounding box center [87, 198] width 108 height 226
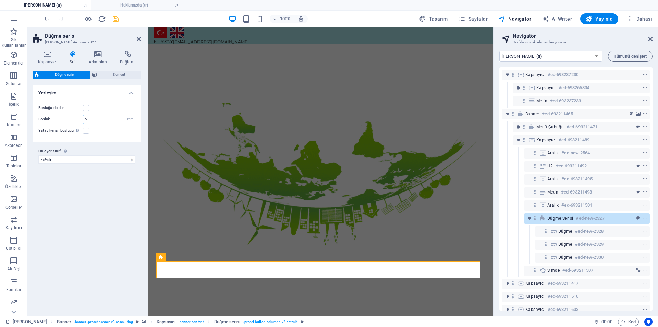
drag, startPoint x: 92, startPoint y: 121, endPoint x: 49, endPoint y: 109, distance: 44.3
click at [49, 109] on div "Boşluğu doldur Sütunlar 1 2 3 4 5 6 Boşluk 5 px rem % vw vh Yatay kenar boşluğu…" at bounding box center [87, 119] width 111 height 45
type input "3"
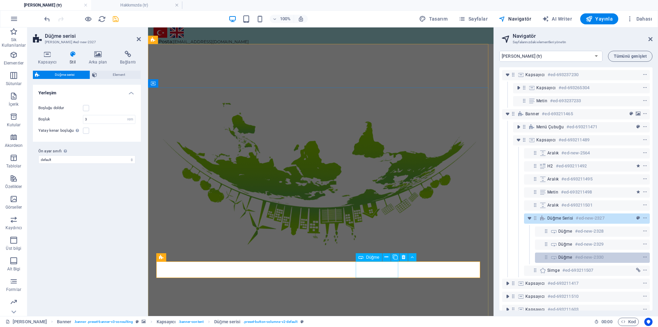
click at [559, 256] on span "Düğme" at bounding box center [565, 256] width 14 height 5
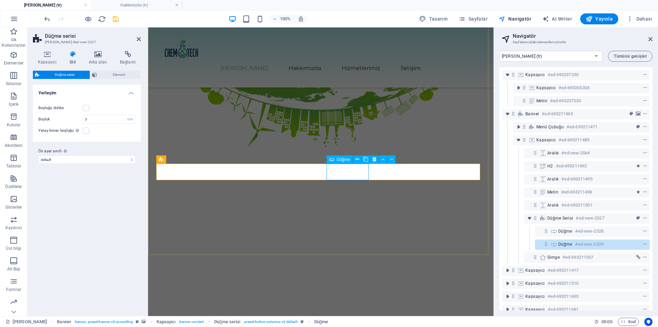
click at [552, 244] on icon at bounding box center [554, 243] width 8 height 5
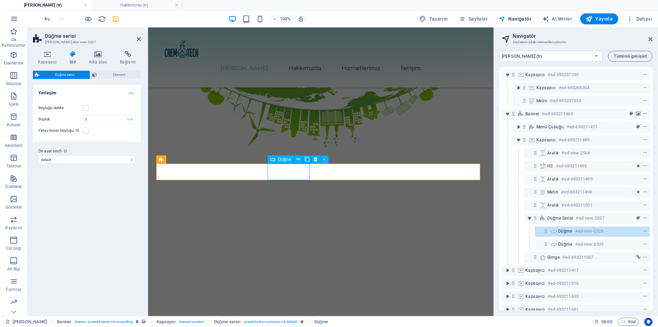
click at [544, 232] on icon at bounding box center [546, 231] width 6 height 6
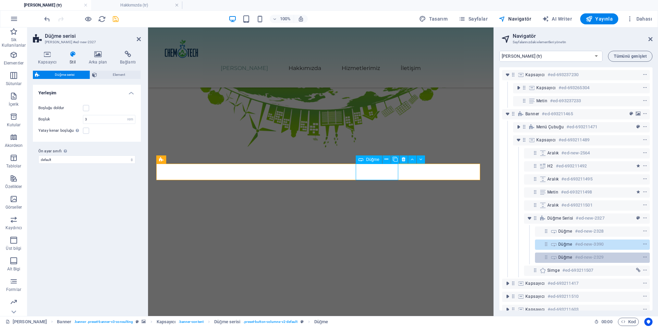
click at [549, 256] on icon at bounding box center [546, 257] width 6 height 6
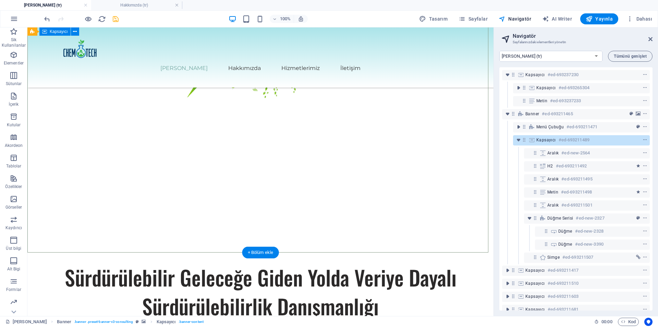
scroll to position [94, 0]
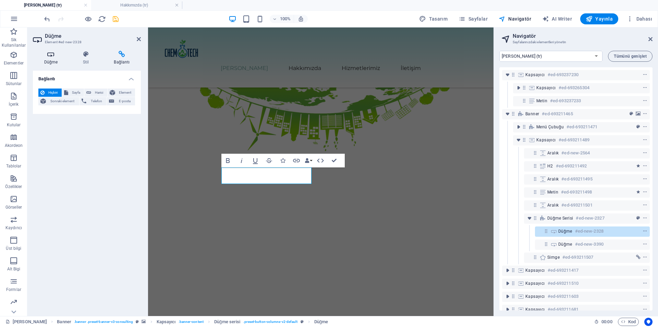
click at [60, 54] on icon at bounding box center [51, 54] width 36 height 7
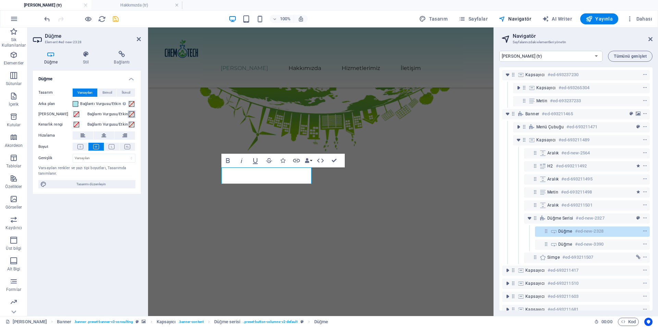
click at [130, 114] on span at bounding box center [131, 113] width 5 height 5
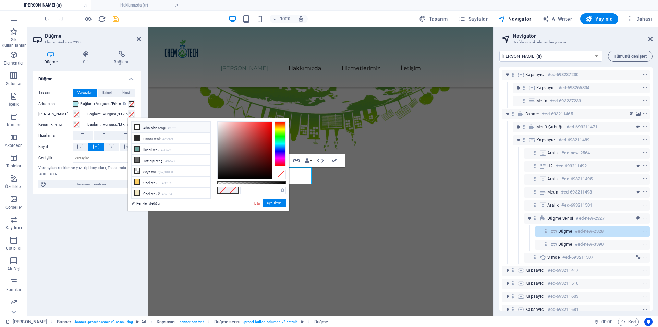
click at [149, 126] on li "Arka plan rengi #ffffff" at bounding box center [171, 127] width 79 height 11
type input "#ffffff"
click at [273, 202] on button "Uygulayın" at bounding box center [274, 203] width 23 height 8
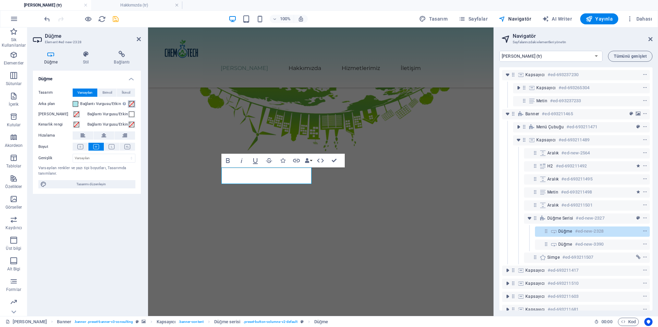
click at [132, 105] on span at bounding box center [131, 103] width 5 height 5
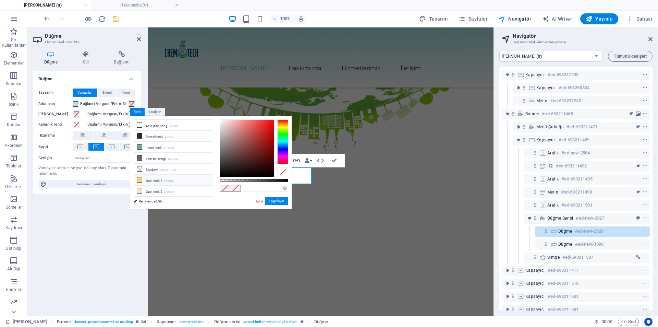
click at [171, 179] on small "#ffd166" at bounding box center [169, 181] width 10 height 5
type input "#ffd166"
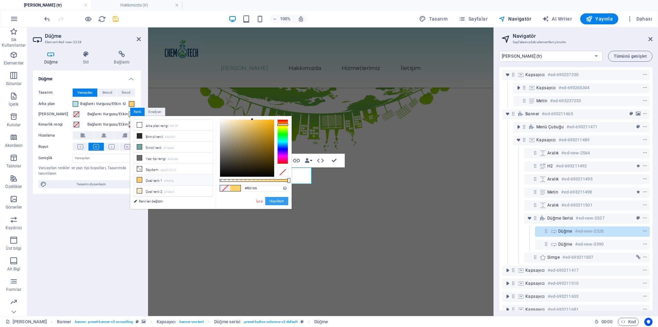
click at [278, 201] on button "Uygulayın" at bounding box center [276, 201] width 23 height 8
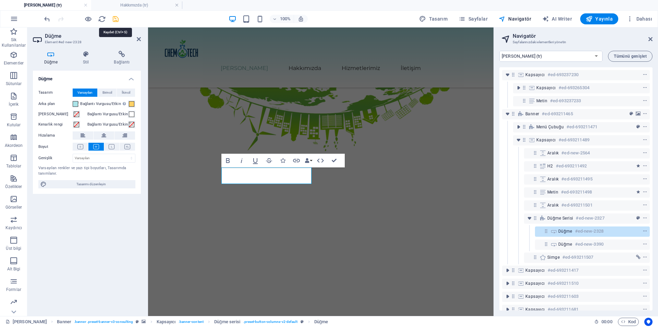
click at [112, 18] on icon "save" at bounding box center [116, 19] width 8 height 8
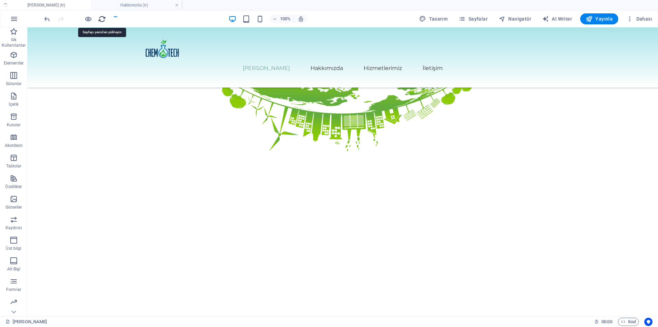
drag, startPoint x: 99, startPoint y: 16, endPoint x: 355, endPoint y: 11, distance: 256.1
click at [99, 16] on icon "reload" at bounding box center [102, 19] width 8 height 8
checkbox input "false"
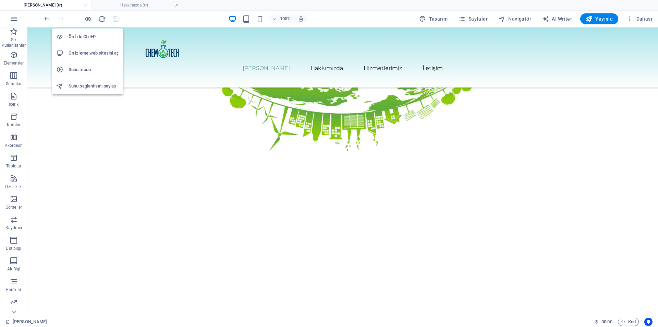
click at [89, 50] on h6 "Ön izleme web sitesini aç" at bounding box center [94, 53] width 50 height 8
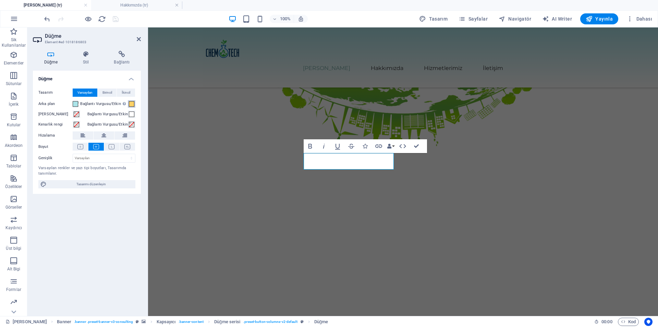
click at [135, 107] on button "Bağlantı Vurgusu/Etkin Etkin/bağlantı vurgusu durumunu test etmek için ön izlem…" at bounding box center [132, 104] width 8 height 8
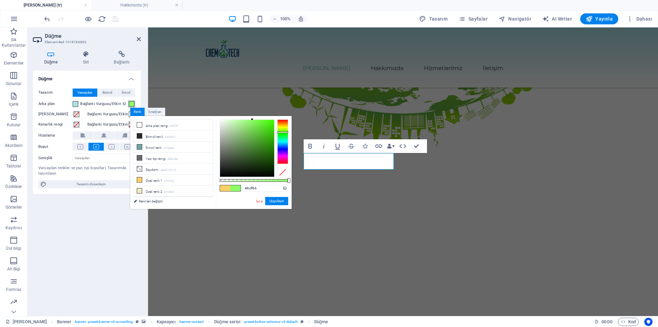
click at [283, 132] on div at bounding box center [282, 141] width 11 height 45
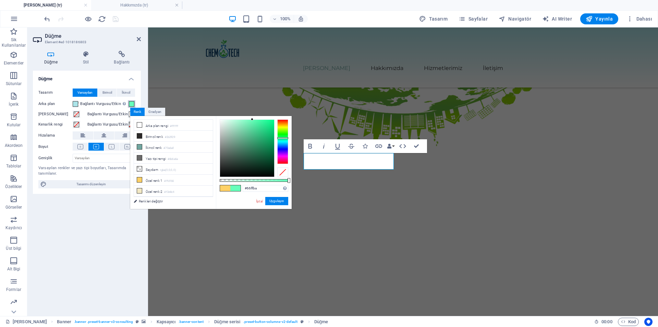
drag, startPoint x: 283, startPoint y: 132, endPoint x: 282, endPoint y: 138, distance: 5.9
click at [282, 138] on div at bounding box center [282, 138] width 11 height 2
click at [260, 127] on div at bounding box center [247, 148] width 54 height 57
drag, startPoint x: 260, startPoint y: 131, endPoint x: 252, endPoint y: 121, distance: 12.7
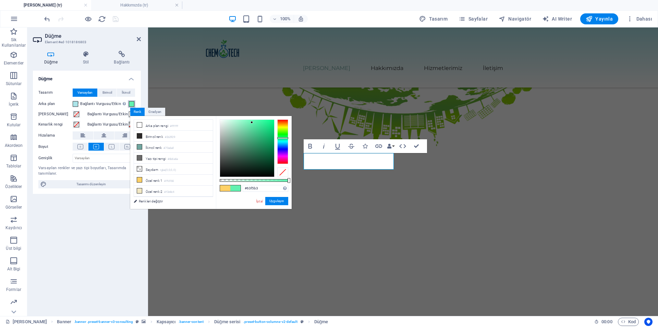
click at [252, 121] on div at bounding box center [247, 148] width 54 height 57
click at [284, 137] on div at bounding box center [282, 141] width 11 height 45
drag, startPoint x: 252, startPoint y: 126, endPoint x: 108, endPoint y: 87, distance: 148.8
click at [256, 114] on body "Chematech Engineering Consultancy [PERSON_NAME] (tr) Hakkımızda (tr) Sik Kullan…" at bounding box center [329, 163] width 658 height 327
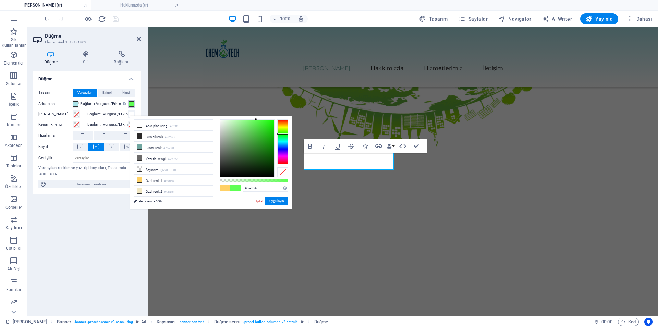
click at [283, 133] on div at bounding box center [282, 134] width 11 height 2
drag, startPoint x: 262, startPoint y: 124, endPoint x: 252, endPoint y: 122, distance: 10.2
click at [252, 122] on div at bounding box center [247, 148] width 54 height 57
click at [277, 203] on button "Uygulayın" at bounding box center [276, 201] width 23 height 8
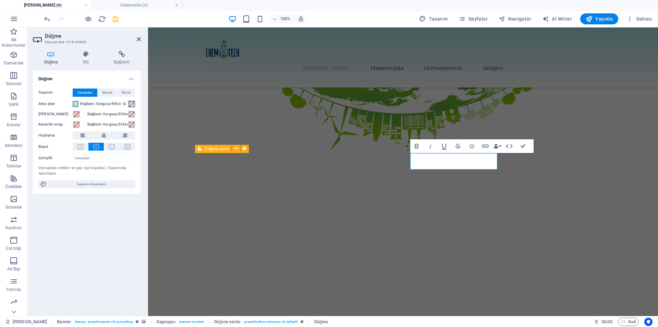
click at [135, 106] on div "Bağlantı Vurgusu/Etkin Etkin/bağlantı vurgusu durumunu test etmek için ön izlem…" at bounding box center [107, 104] width 55 height 8
click at [134, 106] on span at bounding box center [131, 103] width 5 height 5
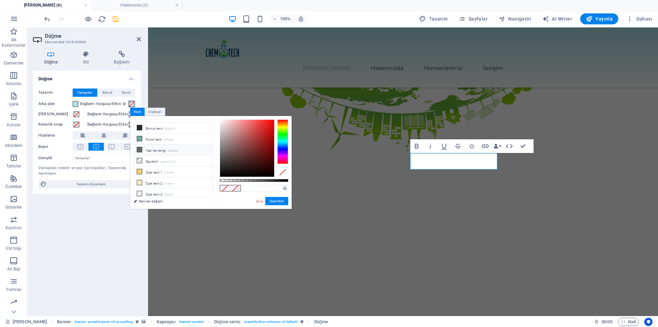
scroll to position [0, 0]
click at [259, 201] on link "İptal" at bounding box center [259, 200] width 8 height 5
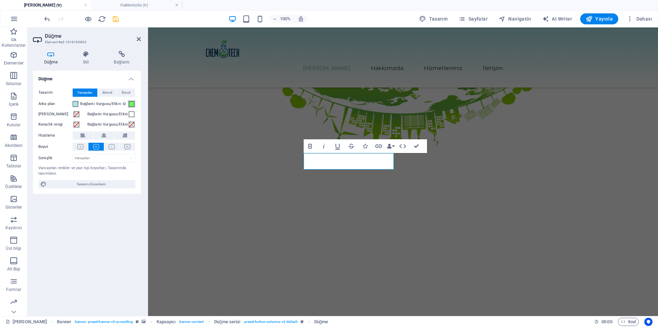
click at [132, 102] on span at bounding box center [131, 103] width 5 height 5
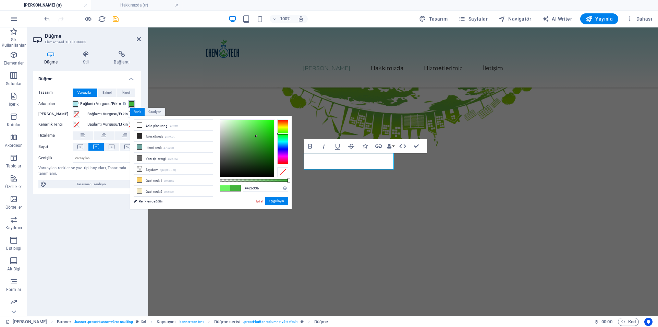
type input "#43b63c"
drag, startPoint x: 241, startPoint y: 139, endPoint x: 256, endPoint y: 135, distance: 15.9
click at [256, 135] on div at bounding box center [247, 148] width 54 height 57
drag, startPoint x: 265, startPoint y: 187, endPoint x: 201, endPoint y: 177, distance: 64.5
click at [201, 177] on div "less Arka plan rengi #ffffff Birincil renk #2b2929 İkincil renk #70a6a0 Yazı ti…" at bounding box center [210, 162] width 161 height 93
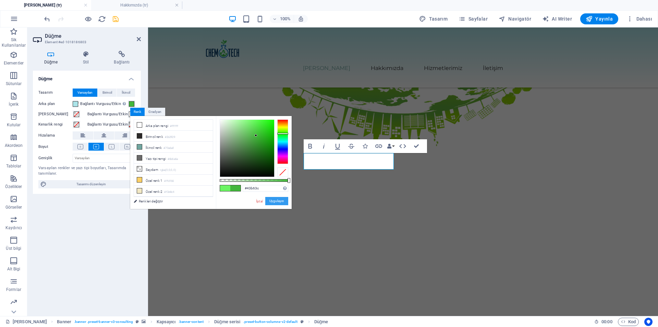
click at [286, 204] on button "Uygulayın" at bounding box center [276, 201] width 23 height 8
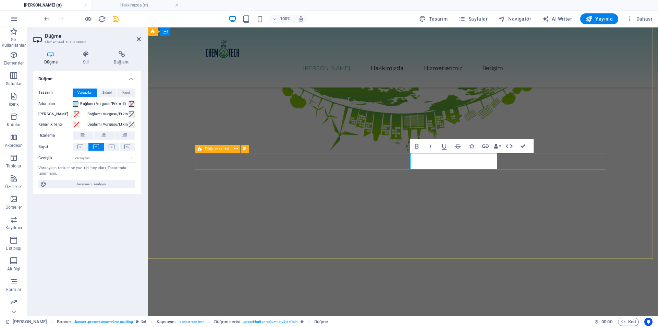
click at [133, 105] on span at bounding box center [131, 103] width 5 height 5
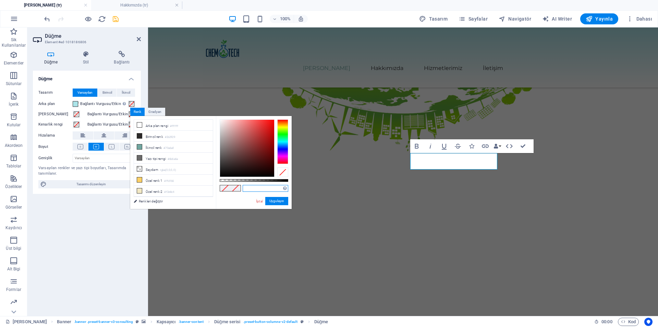
click at [252, 186] on input "text" at bounding box center [266, 188] width 46 height 7
paste input "#43b63c"
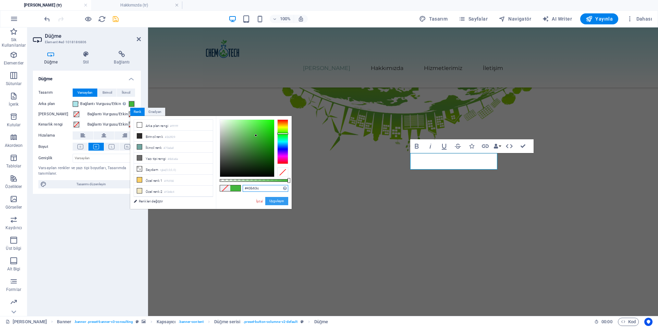
type input "#43b63c"
click at [275, 203] on button "Uygulayın" at bounding box center [276, 201] width 23 height 8
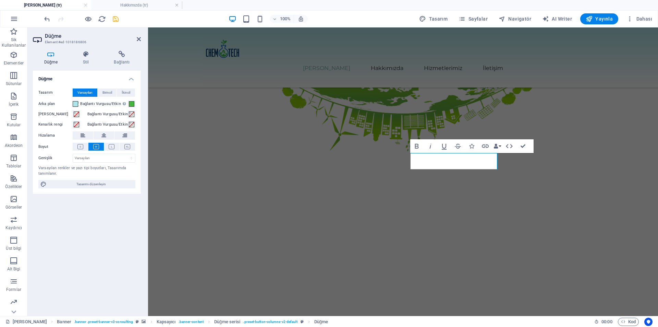
click at [135, 115] on div "Tasarım Varsayılan Birincil İkincil Arka plan Bağlantı Vurgusu/Etkin Etkin/bağl…" at bounding box center [87, 138] width 108 height 111
click at [131, 113] on span at bounding box center [131, 113] width 5 height 5
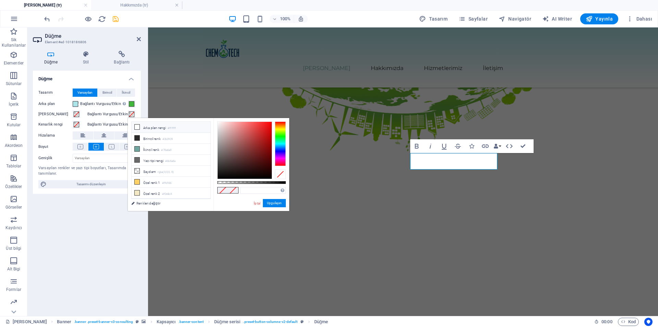
click at [148, 130] on li "Arka plan rengi #ffffff" at bounding box center [171, 127] width 79 height 11
type input "#ffffff"
click at [277, 206] on button "Uygulayın" at bounding box center [274, 203] width 23 height 8
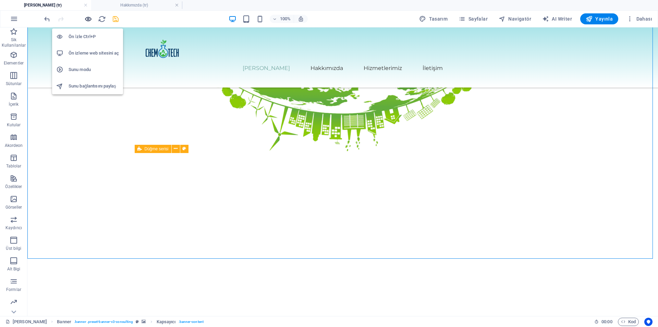
click at [88, 19] on icon "button" at bounding box center [88, 19] width 8 height 8
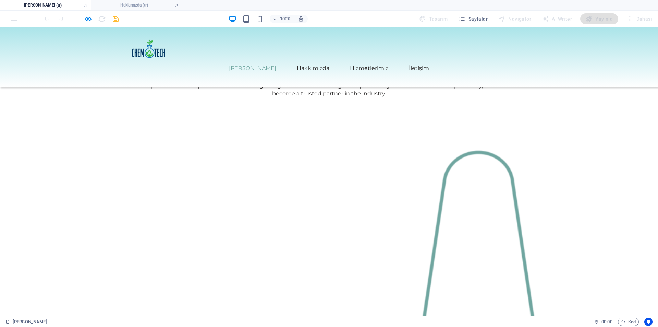
scroll to position [641, 0]
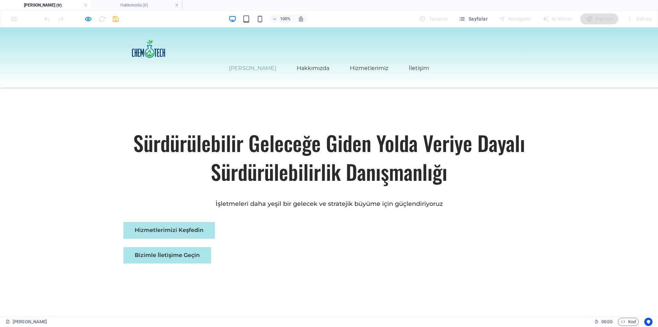
scroll to position [284, 0]
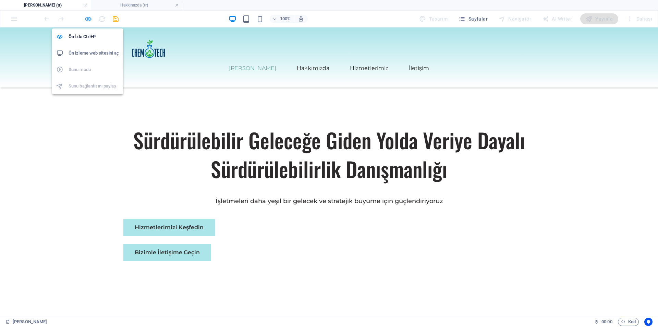
click at [85, 20] on icon "button" at bounding box center [88, 19] width 8 height 8
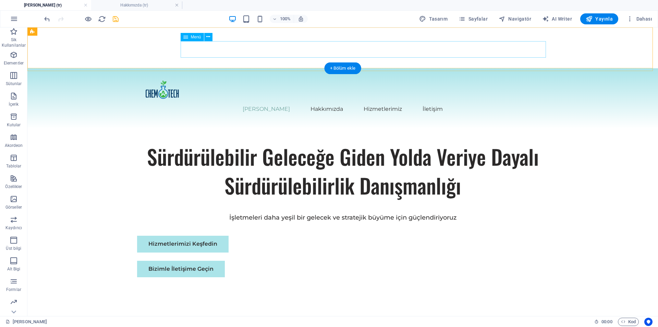
scroll to position [0, 0]
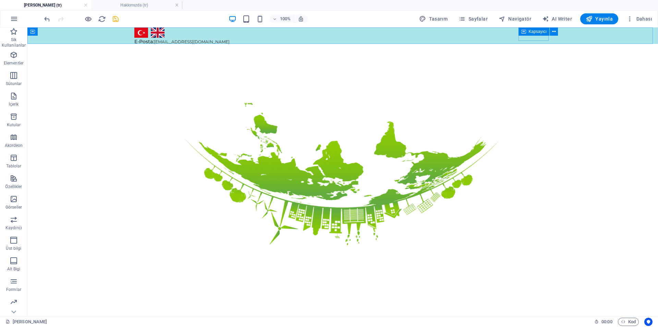
click at [527, 31] on div "Kapsayıcı" at bounding box center [534, 31] width 31 height 8
click at [553, 32] on icon at bounding box center [554, 31] width 4 height 7
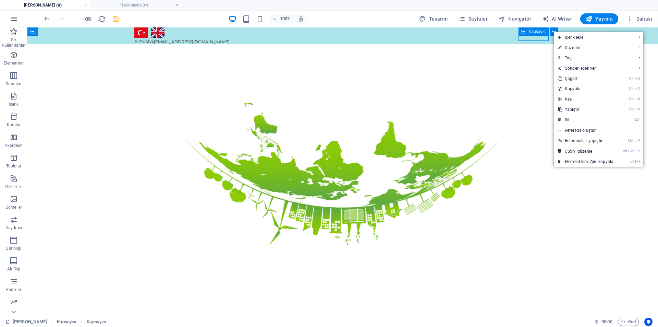
click at [537, 32] on span "Kapsayıcı" at bounding box center [538, 31] width 18 height 4
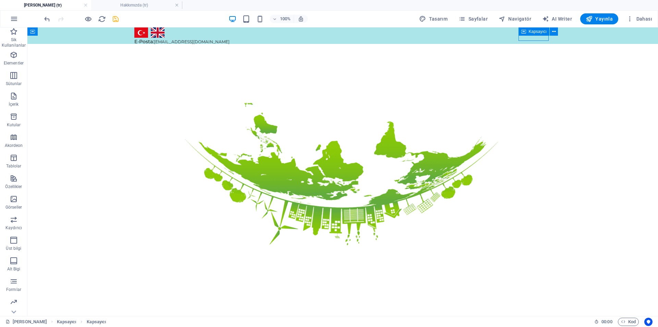
drag, startPoint x: 537, startPoint y: 32, endPoint x: 224, endPoint y: 57, distance: 313.9
click at [537, 32] on span "Kapsayıcı" at bounding box center [538, 31] width 18 height 4
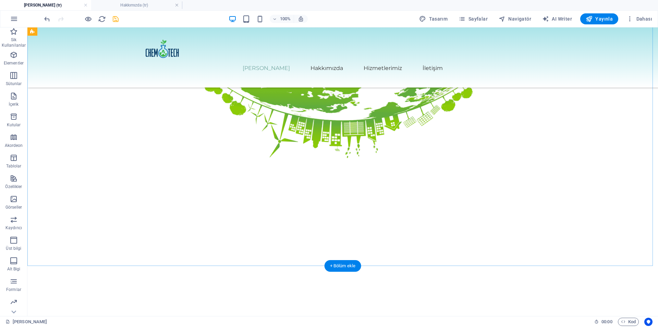
scroll to position [87, 0]
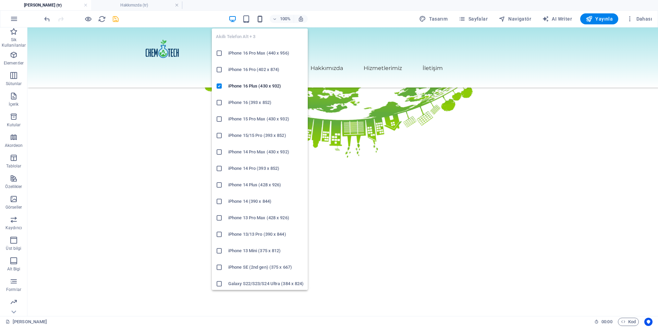
click at [262, 20] on icon "button" at bounding box center [260, 19] width 8 height 8
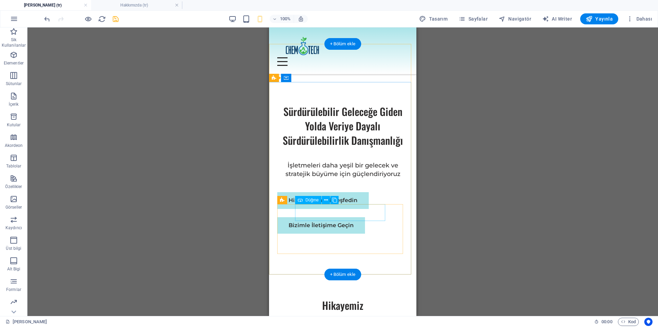
scroll to position [0, 0]
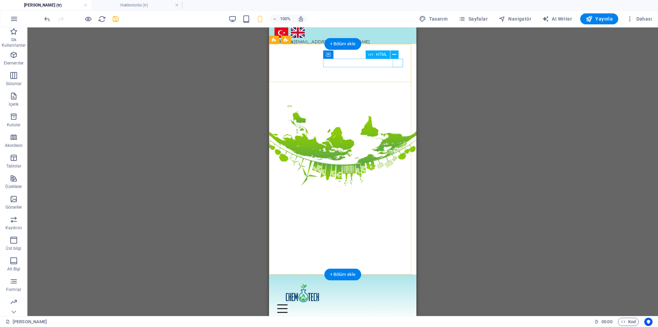
click at [394, 304] on div at bounding box center [342, 308] width 131 height 9
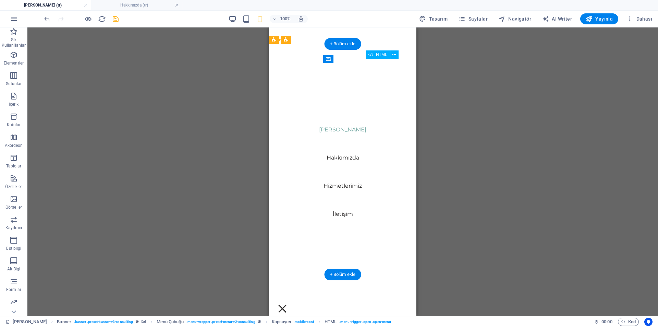
click at [288, 304] on div at bounding box center [282, 308] width 10 height 9
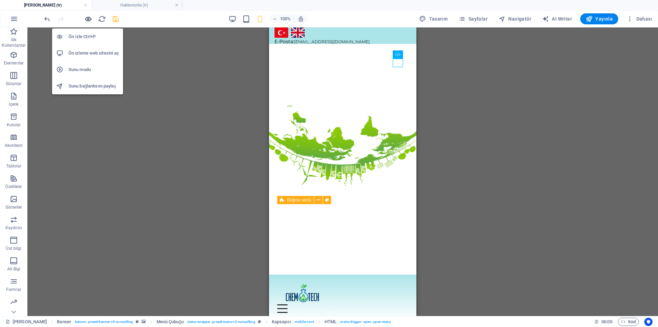
click at [88, 19] on icon "button" at bounding box center [88, 19] width 8 height 8
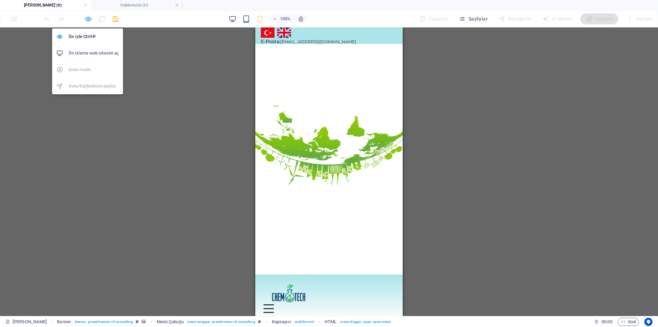
click at [88, 19] on icon "button" at bounding box center [88, 19] width 8 height 8
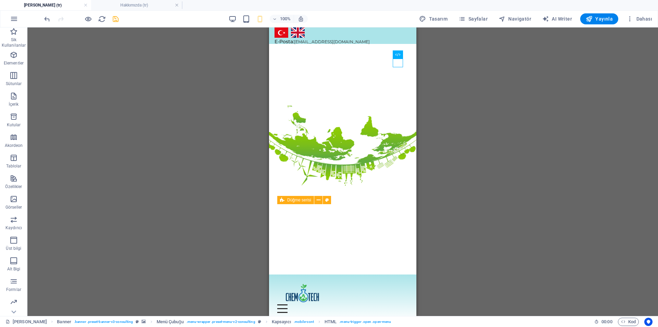
click at [228, 22] on div "100% Tasarım [PERSON_NAME] AI Writer Yayınla Dahası" at bounding box center [349, 18] width 612 height 11
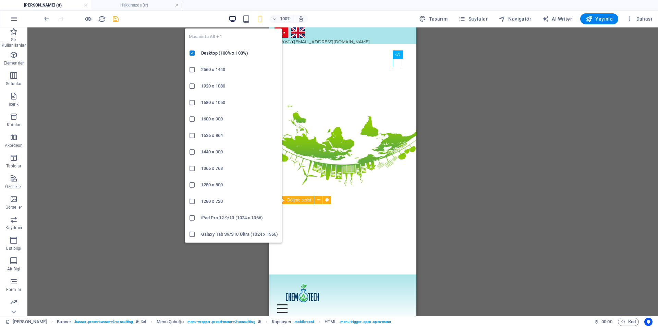
click at [231, 21] on icon "button" at bounding box center [233, 19] width 8 height 8
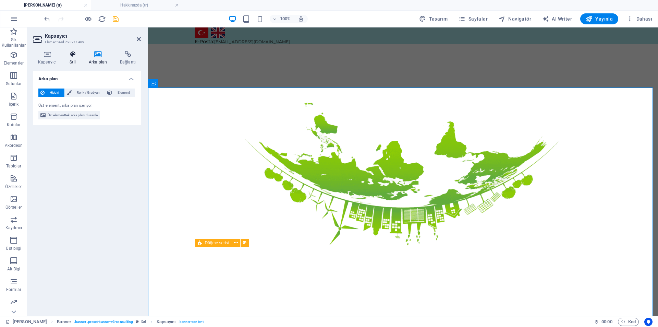
drag, startPoint x: 78, startPoint y: 65, endPoint x: 71, endPoint y: 59, distance: 9.7
click at [71, 59] on div "Kapsayıcı Stil Arka plan Bağlantı Boyut Yükseklik Varsayılan px rem % vh vw Min…" at bounding box center [87, 180] width 108 height 259
click at [71, 59] on h4 "Stil" at bounding box center [73, 58] width 19 height 14
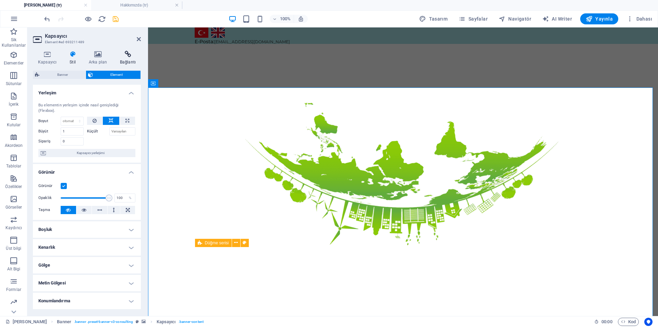
click at [130, 56] on icon at bounding box center [128, 54] width 26 height 7
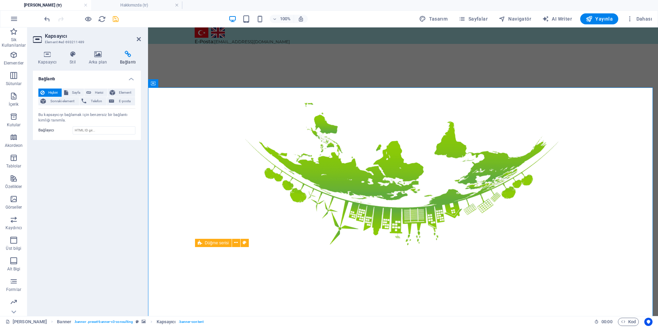
click at [41, 49] on div "Kapsayıcı Stil Arka plan Bağlantı Boyut Yükseklik Varsayılan px rem % vh vw Min…" at bounding box center [86, 180] width 119 height 270
click at [45, 53] on icon at bounding box center [47, 54] width 29 height 7
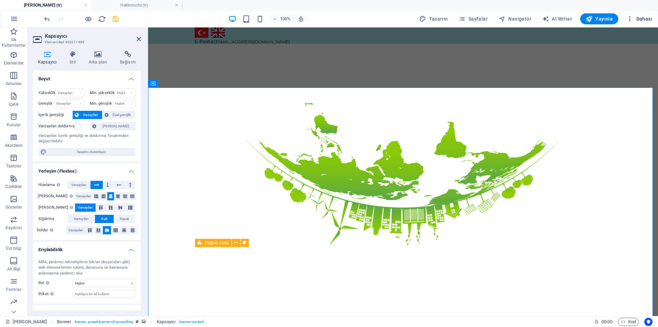
click at [632, 21] on icon "button" at bounding box center [630, 18] width 7 height 7
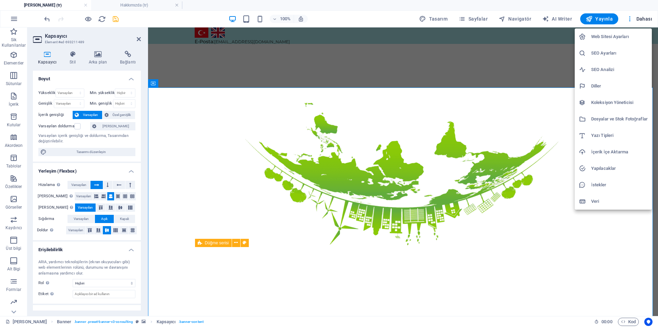
click at [606, 121] on h6 "Dosyalar ve Stok Fotoğraflar" at bounding box center [619, 119] width 57 height 8
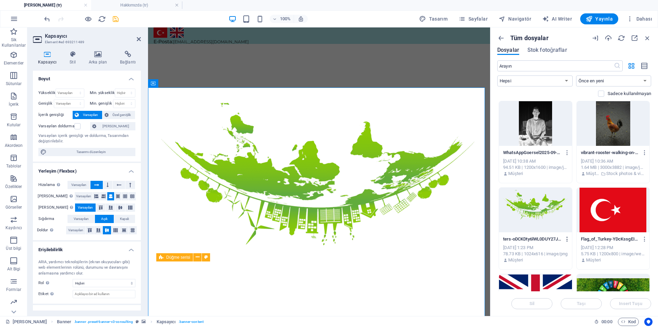
click at [567, 239] on icon "button" at bounding box center [567, 239] width 7 height 6
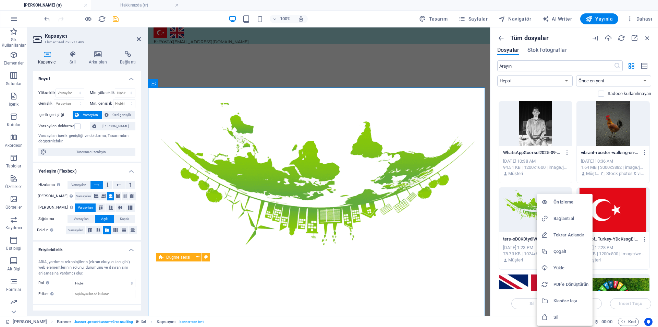
click at [564, 220] on h6 "Bağlantı al" at bounding box center [571, 218] width 35 height 8
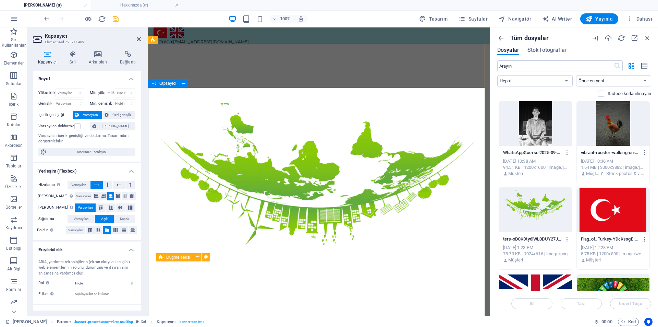
click at [80, 51] on icon at bounding box center [72, 54] width 16 height 7
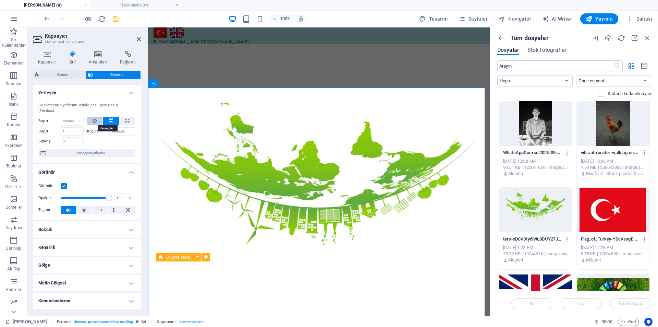
click at [90, 120] on button at bounding box center [95, 121] width 16 height 8
click at [107, 122] on button at bounding box center [111, 121] width 16 height 8
click at [87, 61] on h4 "Arka plan" at bounding box center [99, 58] width 31 height 14
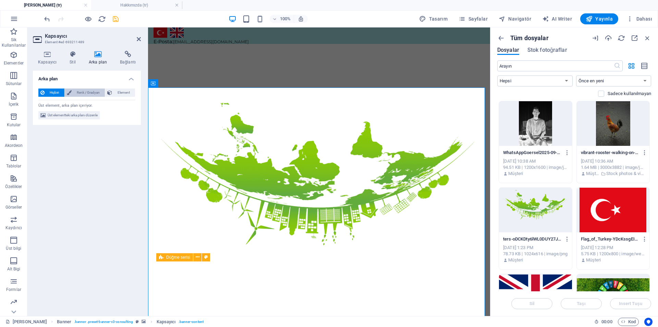
click at [80, 96] on span "Renk / Gradyan" at bounding box center [88, 92] width 29 height 8
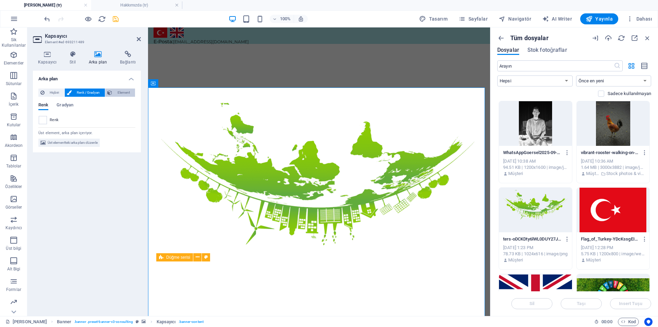
click at [117, 93] on span "Element" at bounding box center [123, 92] width 19 height 8
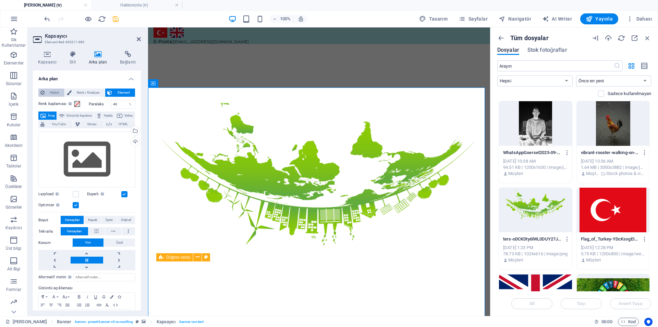
click at [45, 92] on button "Hiçbiri" at bounding box center [51, 92] width 26 height 8
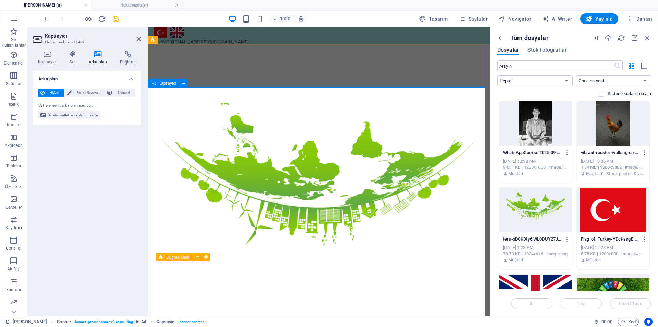
click at [506, 18] on icon "button" at bounding box center [502, 18] width 7 height 7
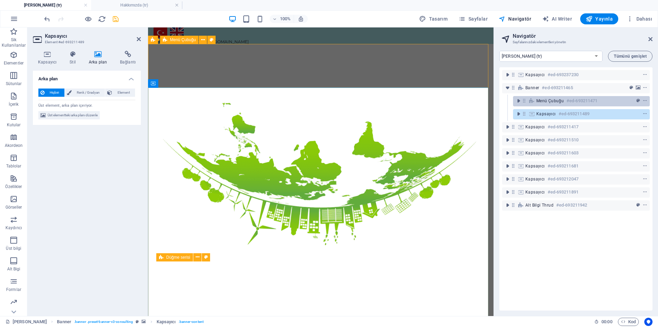
click at [542, 98] on span "Menü Çubuğu" at bounding box center [549, 100] width 27 height 5
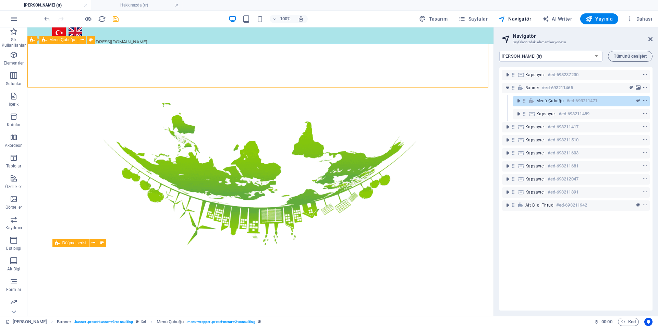
click at [537, 101] on span "Menü Çubuğu" at bounding box center [549, 100] width 27 height 5
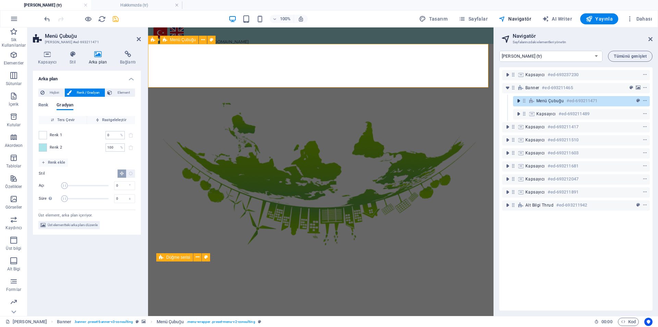
click at [516, 103] on icon "toggle-expand" at bounding box center [518, 100] width 7 height 7
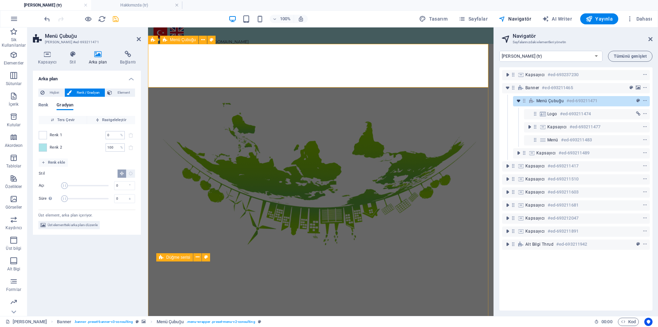
click at [519, 101] on icon "toggle-expand" at bounding box center [518, 100] width 7 height 7
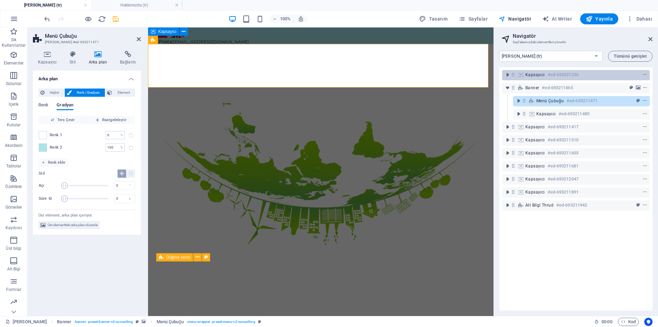
click at [530, 75] on span "Kapsayıcı" at bounding box center [535, 74] width 20 height 5
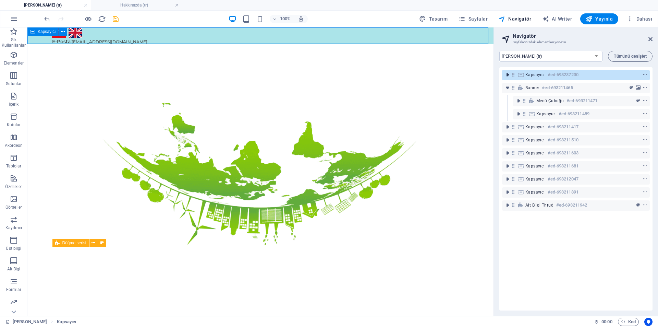
click at [509, 76] on icon "toggle-expand" at bounding box center [507, 74] width 7 height 7
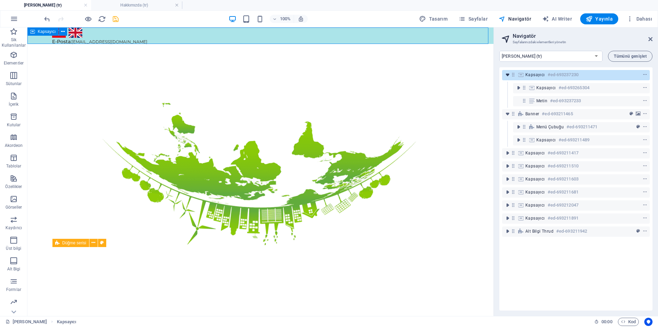
click at [509, 76] on icon "toggle-expand" at bounding box center [507, 74] width 7 height 7
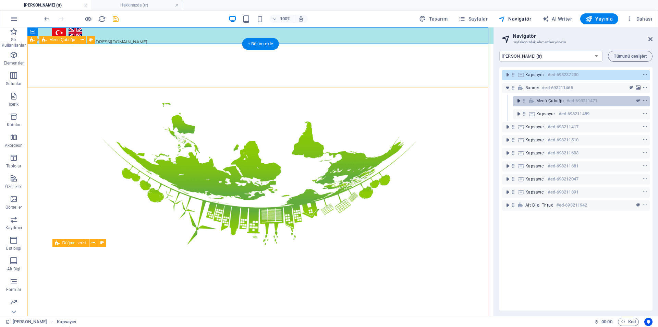
click at [518, 100] on icon "toggle-expand" at bounding box center [518, 100] width 7 height 7
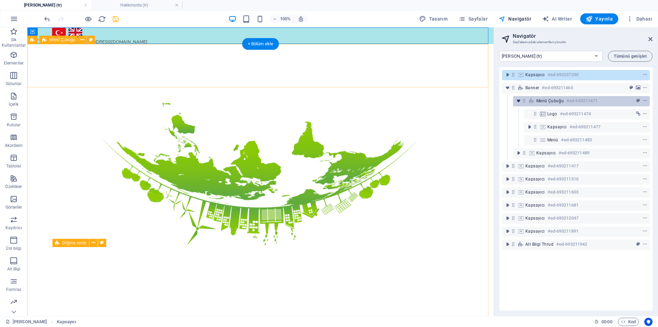
click at [520, 102] on icon "toggle-expand" at bounding box center [518, 100] width 7 height 7
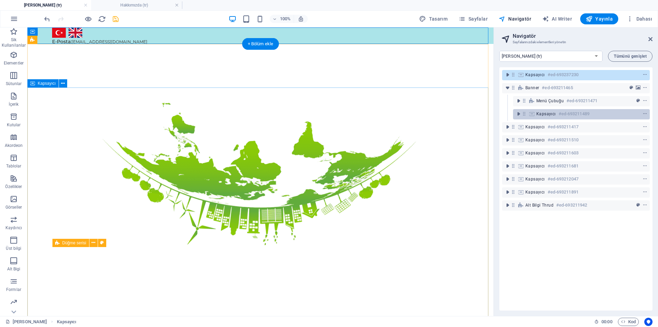
click at [527, 115] on div "Kapsayıcı #ed-693211489" at bounding box center [581, 114] width 137 height 10
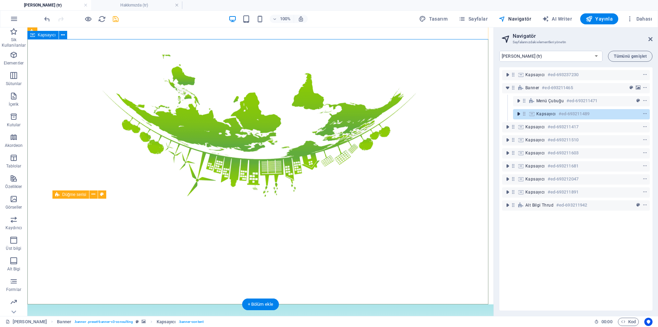
click at [521, 114] on icon "toggle-expand" at bounding box center [518, 113] width 7 height 7
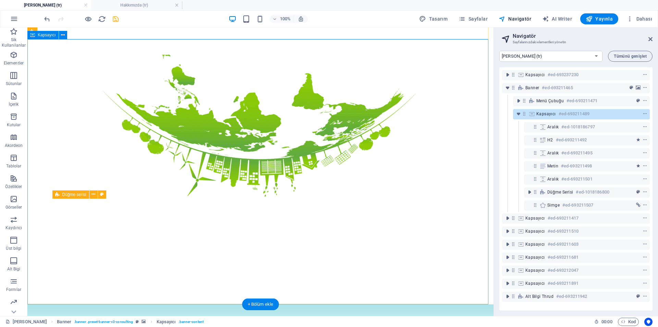
click at [534, 115] on icon at bounding box center [532, 113] width 8 height 5
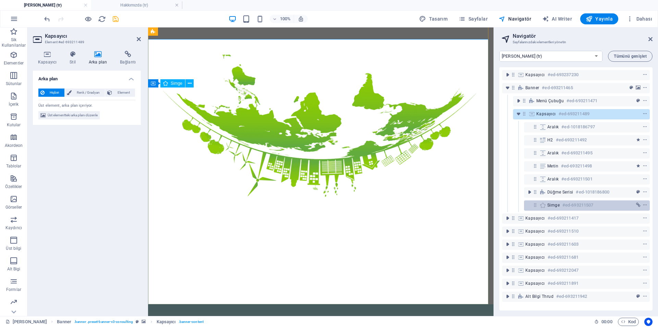
click at [544, 200] on div "Simge #ed-693211507" at bounding box center [587, 205] width 126 height 10
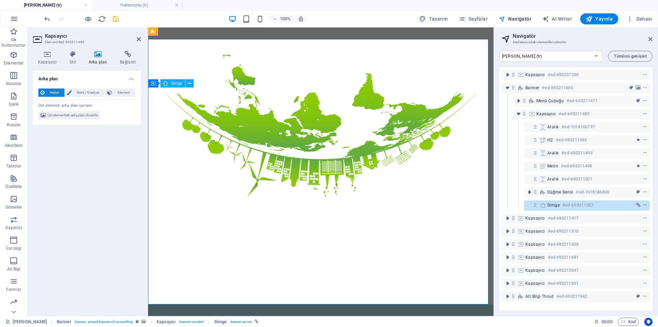
click at [544, 205] on icon at bounding box center [543, 204] width 8 height 5
select select "xMidYMid"
select select "px"
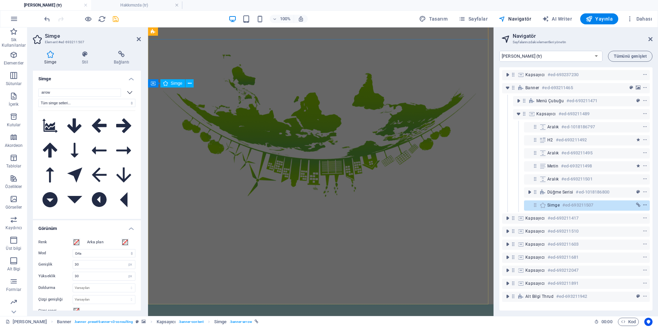
click at [643, 205] on icon "context-menu" at bounding box center [645, 205] width 5 height 5
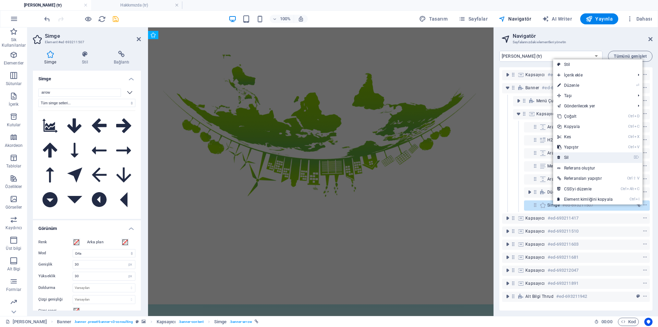
click at [571, 157] on link "⌦ Sil" at bounding box center [585, 157] width 64 height 10
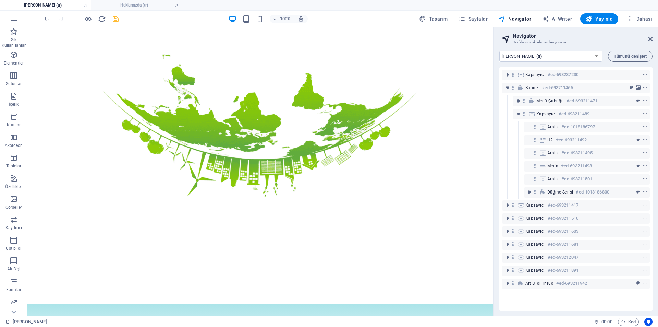
scroll to position [0, 0]
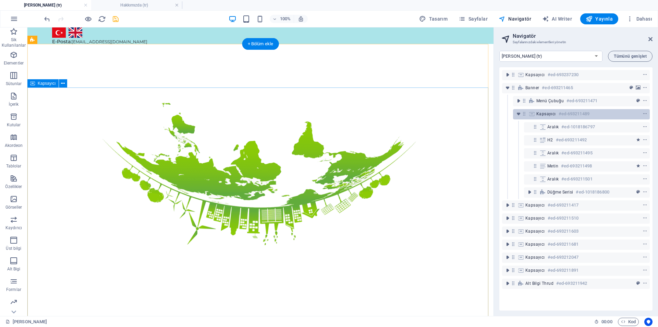
click at [545, 112] on span "Kapsayıcı" at bounding box center [546, 113] width 20 height 5
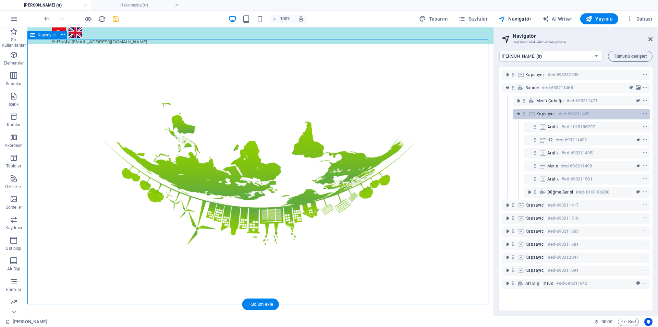
scroll to position [48, 0]
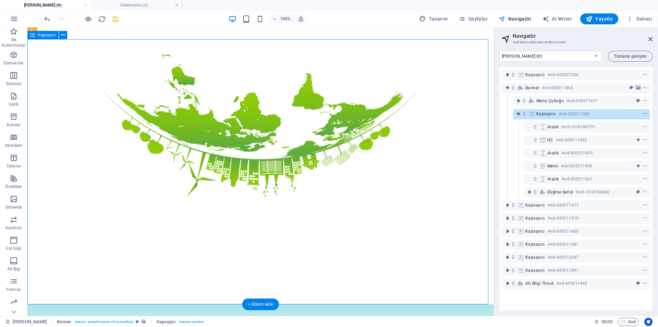
click at [545, 112] on span "Kapsayıcı" at bounding box center [546, 113] width 20 height 5
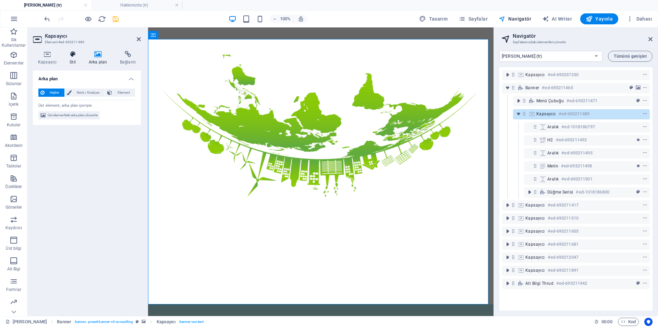
click at [69, 59] on h4 "Stil" at bounding box center [73, 58] width 19 height 14
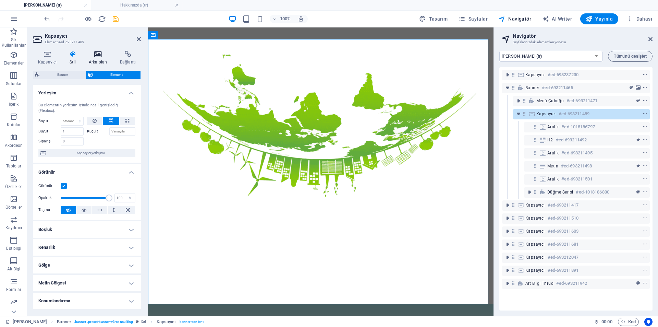
click at [105, 59] on h4 "Arka plan" at bounding box center [99, 58] width 31 height 14
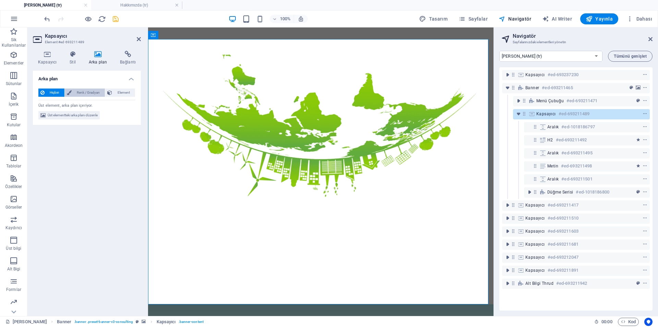
click at [89, 90] on span "Renk / Gradyan" at bounding box center [88, 92] width 29 height 8
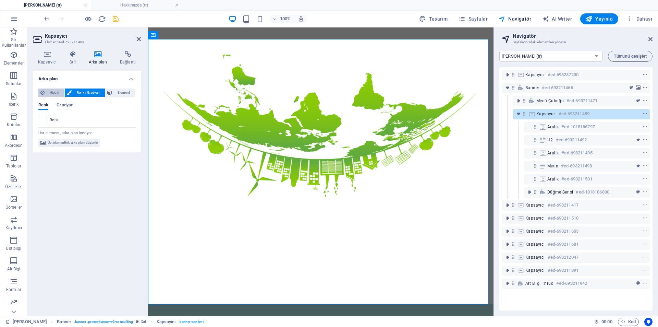
click at [51, 93] on span "Hiçbiri" at bounding box center [55, 92] width 16 height 8
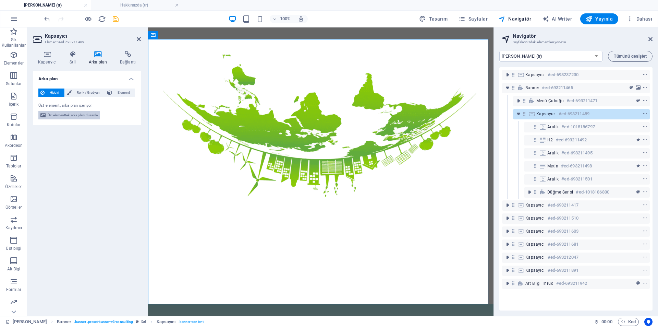
click at [90, 118] on span "Üst elementteki arka planı düzenle" at bounding box center [73, 115] width 50 height 8
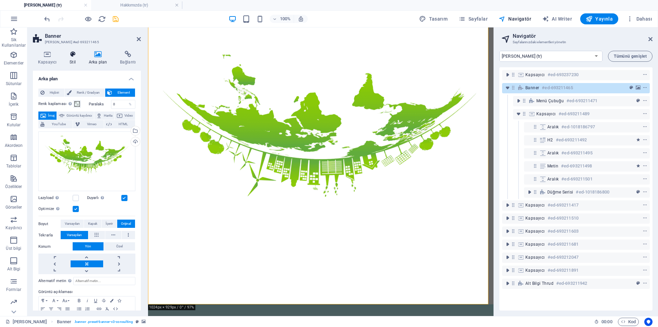
click at [76, 54] on icon at bounding box center [72, 54] width 16 height 7
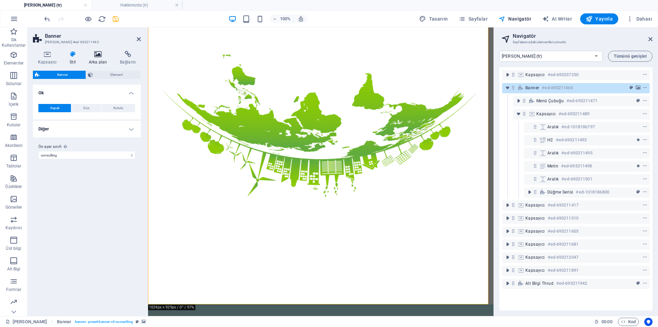
click at [96, 56] on icon at bounding box center [98, 54] width 28 height 7
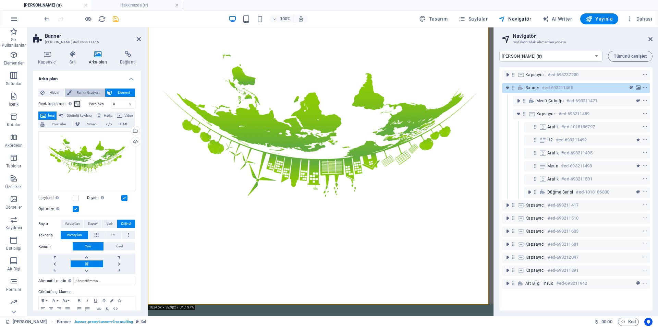
click at [82, 92] on span "Renk / Gradyan" at bounding box center [88, 92] width 29 height 8
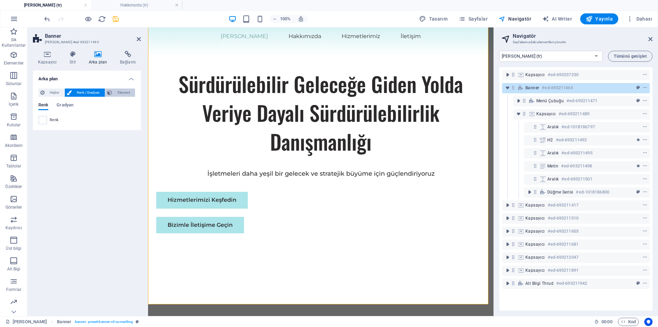
click at [115, 92] on span "Element" at bounding box center [123, 92] width 19 height 8
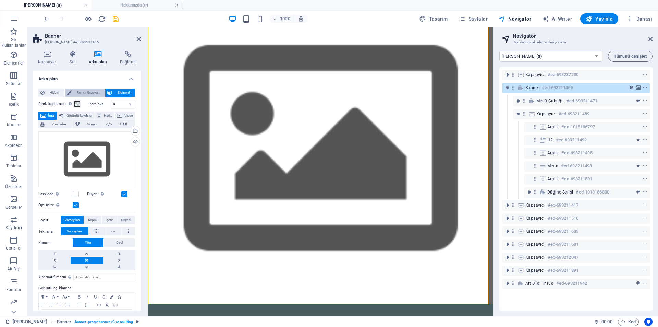
click at [87, 93] on span "Renk / Gradyan" at bounding box center [88, 92] width 29 height 8
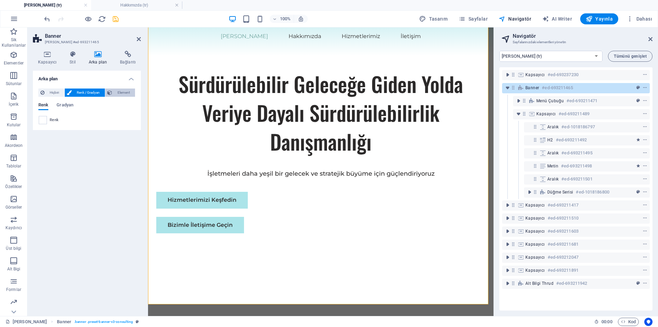
click at [114, 93] on span "Element" at bounding box center [123, 92] width 19 height 8
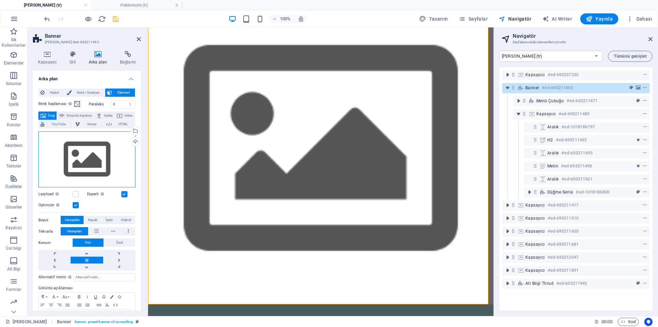
click at [86, 155] on div "Dosyaları buraya sürükleyin, dosyaları seçmek için tıklayın veya Dosyalardan ya…" at bounding box center [86, 159] width 97 height 56
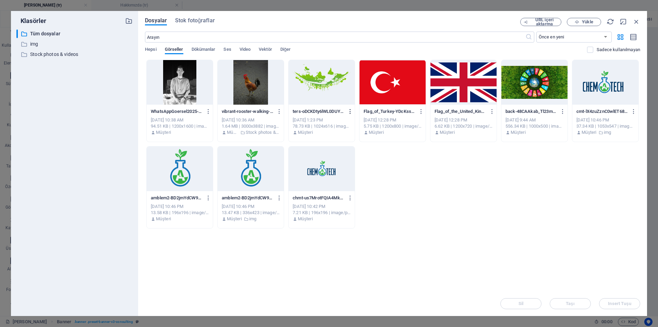
click at [350, 113] on icon "button" at bounding box center [350, 111] width 7 height 6
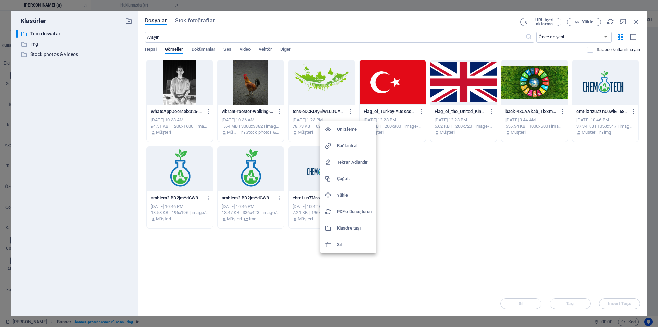
click at [348, 129] on h6 "Ön izleme" at bounding box center [354, 129] width 35 height 8
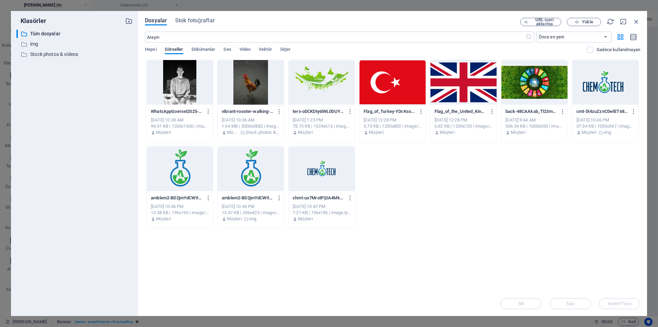
click at [325, 82] on div at bounding box center [322, 82] width 66 height 45
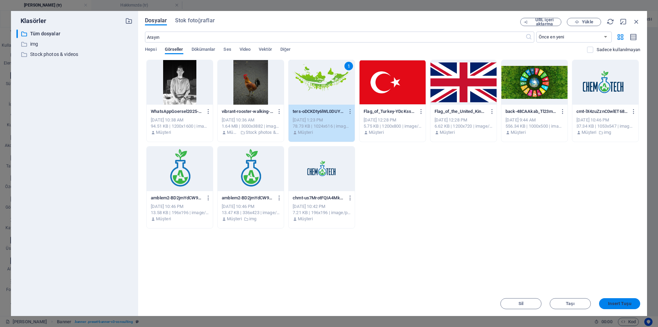
click at [620, 302] on span "Insert Tuşu" at bounding box center [619, 303] width 23 height 4
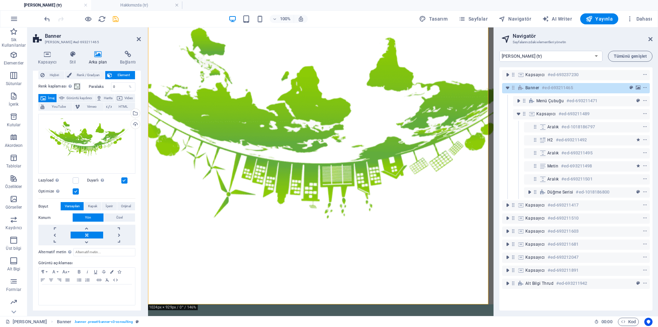
scroll to position [0, 0]
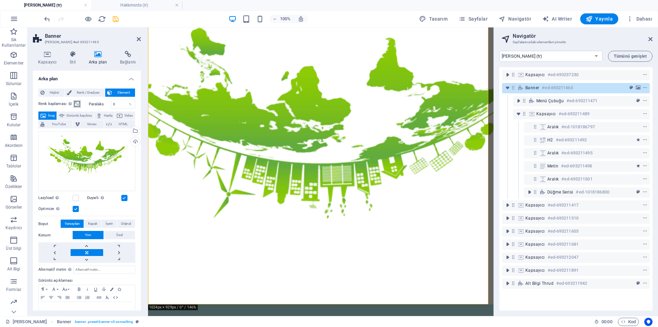
click at [75, 104] on span at bounding box center [76, 103] width 5 height 5
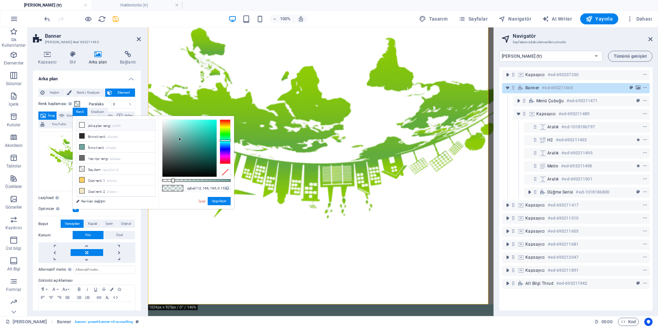
click at [115, 124] on small "#ffffff" at bounding box center [116, 126] width 8 height 5
type input "rgba(255, 255, 255, 0.15)"
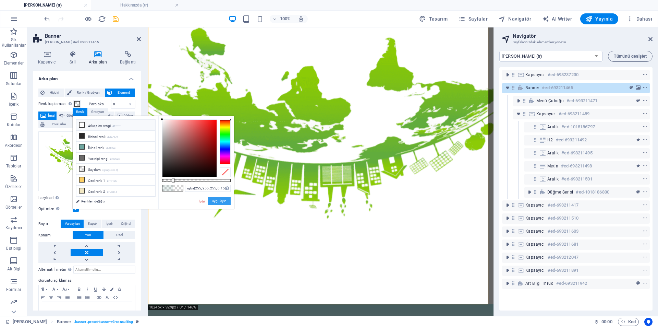
click at [218, 199] on button "Uygulayın" at bounding box center [219, 201] width 23 height 8
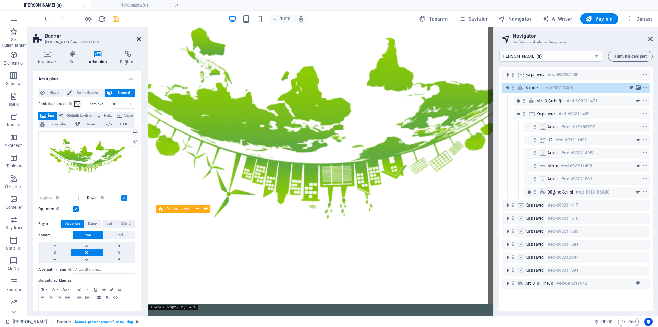
drag, startPoint x: 139, startPoint y: 39, endPoint x: 163, endPoint y: 35, distance: 23.9
click at [139, 39] on icon at bounding box center [139, 38] width 4 height 5
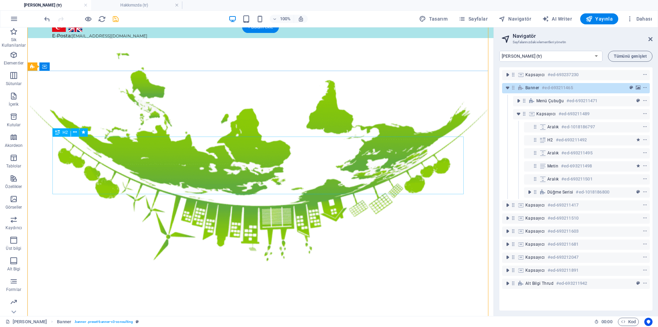
scroll to position [5, 0]
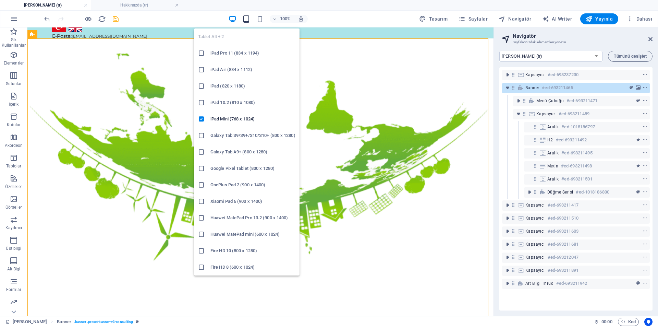
click at [246, 18] on icon "button" at bounding box center [246, 19] width 8 height 8
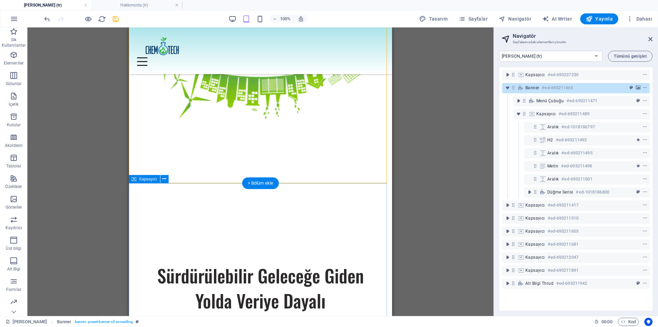
scroll to position [93, 0]
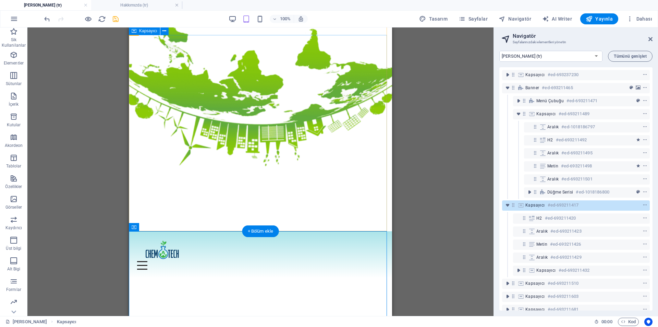
scroll to position [0, 0]
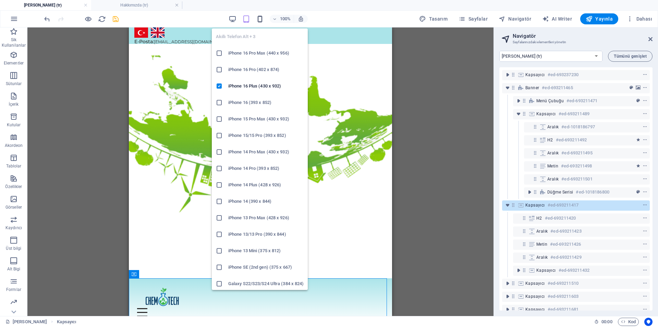
click at [258, 22] on icon "button" at bounding box center [260, 19] width 8 height 8
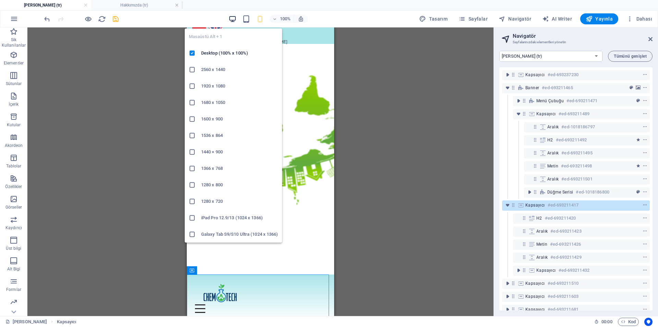
click at [235, 16] on icon "button" at bounding box center [233, 19] width 8 height 8
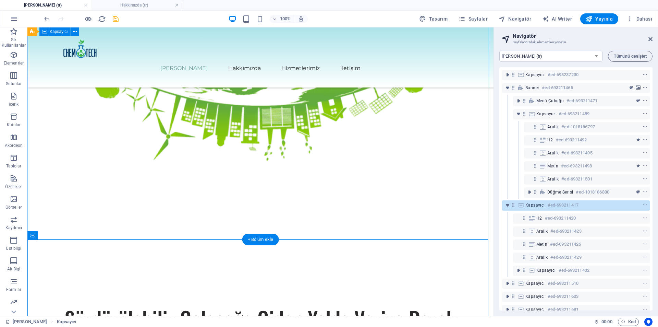
scroll to position [114, 0]
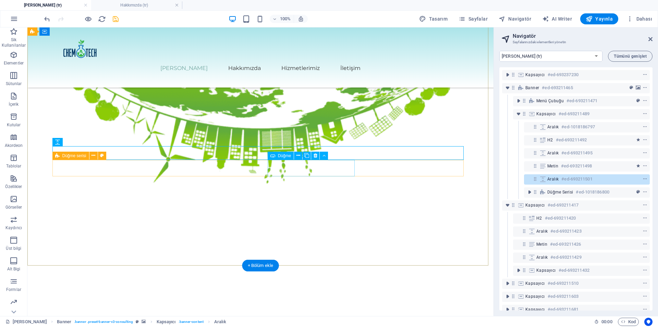
scroll to position [81, 0]
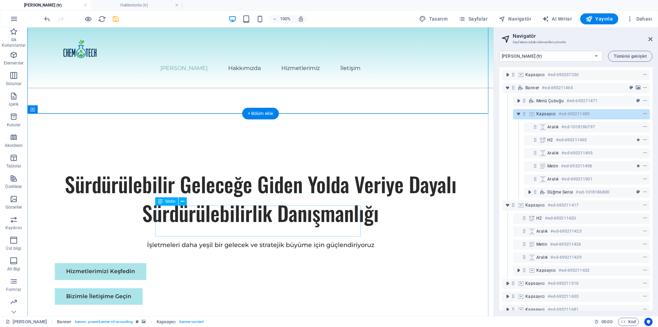
scroll to position [241, 0]
click at [114, 17] on icon "save" at bounding box center [116, 19] width 8 height 8
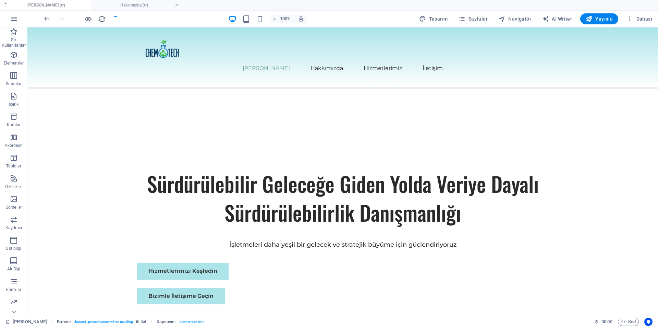
checkbox input "false"
